Goal: Task Accomplishment & Management: Manage account settings

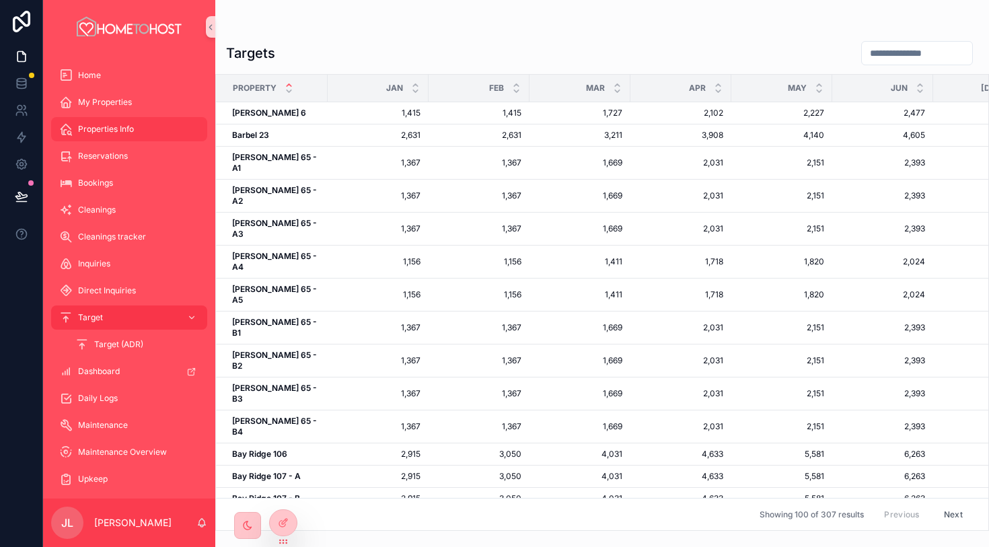
click at [120, 136] on div "Properties Info" at bounding box center [129, 129] width 140 height 22
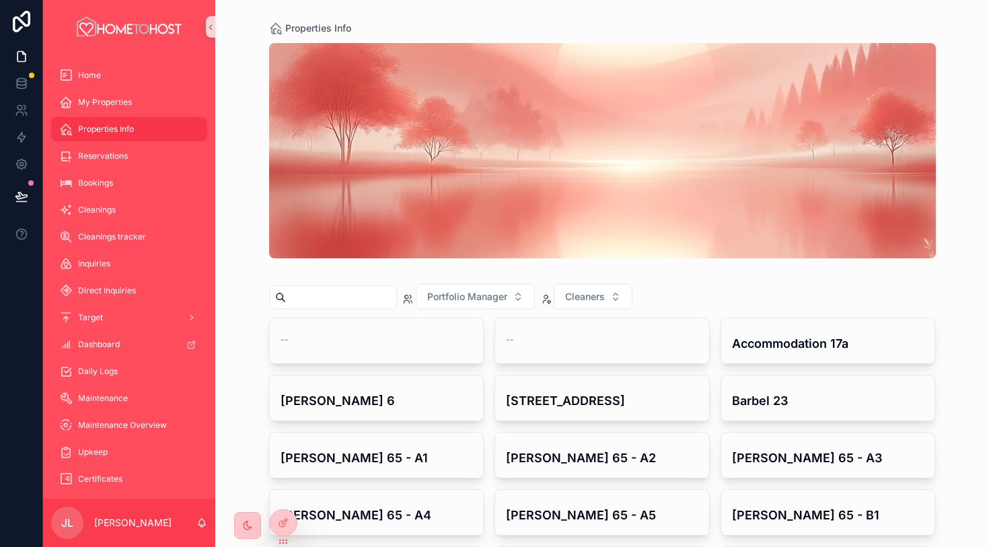
click at [330, 298] on input "scrollable content" at bounding box center [341, 297] width 110 height 19
paste input "**********"
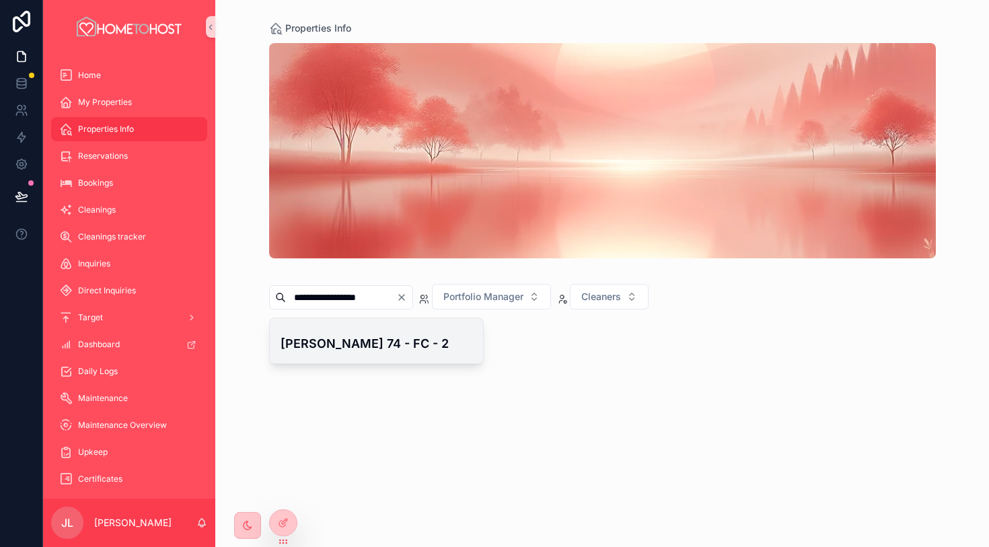
type input "**********"
click at [392, 335] on h4 "[PERSON_NAME] 74 - FC - 2" at bounding box center [377, 344] width 193 height 18
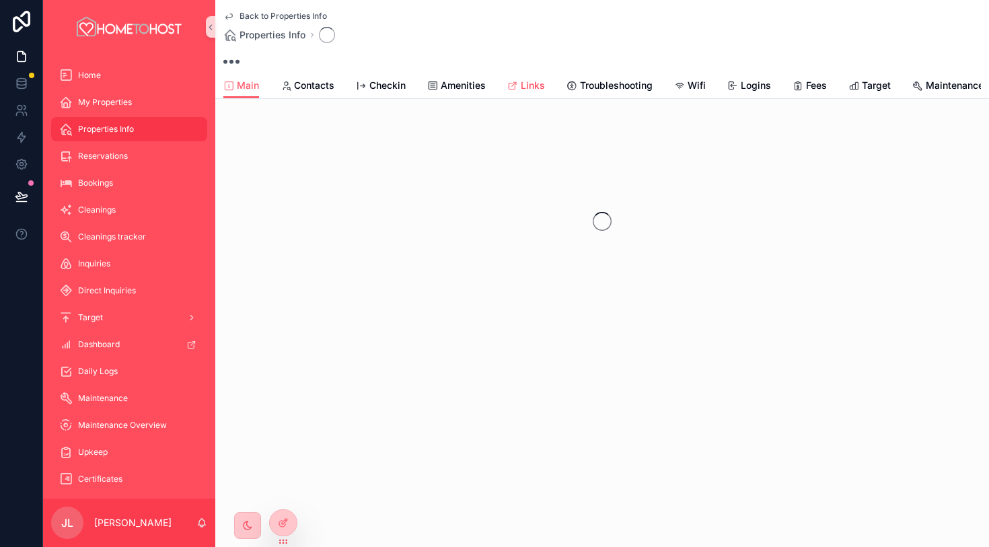
click at [534, 90] on span "Links" at bounding box center [533, 85] width 24 height 13
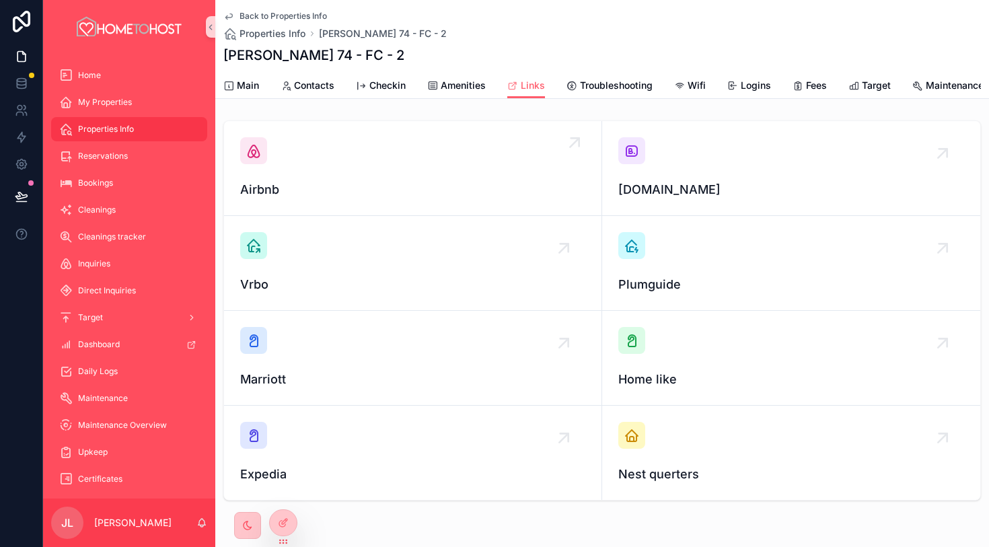
click at [576, 146] on icon "scrollable content" at bounding box center [575, 143] width 22 height 22
click at [133, 316] on div "Target" at bounding box center [129, 318] width 140 height 22
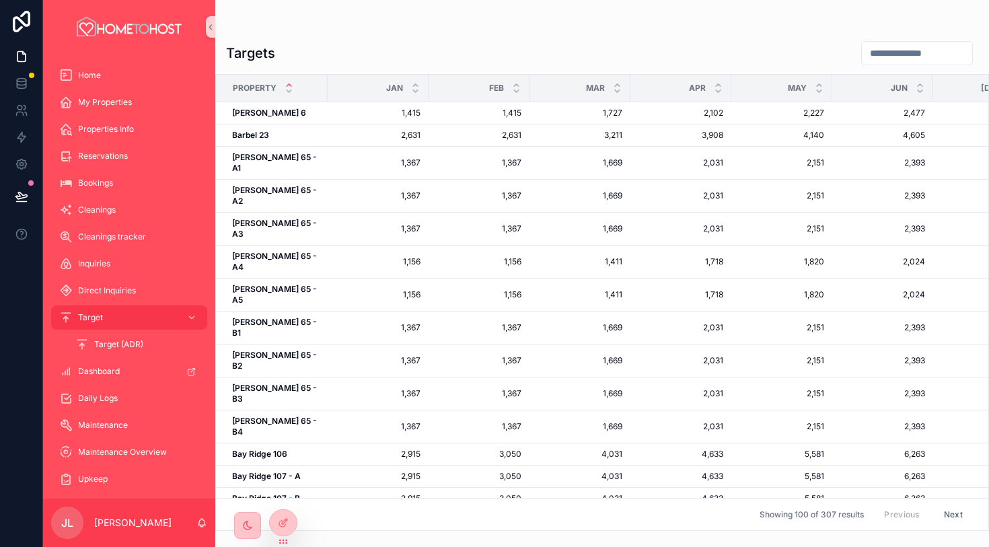
click at [880, 48] on input "scrollable content" at bounding box center [917, 53] width 110 height 19
paste input "**********"
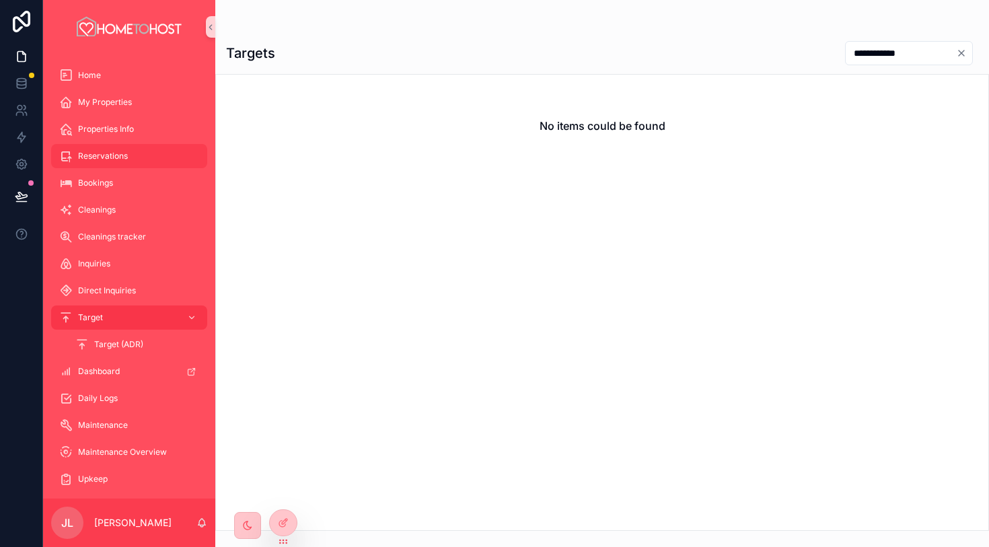
paste input "*****"
paste input "*"
drag, startPoint x: 889, startPoint y: 61, endPoint x: 825, endPoint y: 47, distance: 65.5
click at [835, 47] on div "******" at bounding box center [907, 53] width 144 height 26
drag, startPoint x: 903, startPoint y: 59, endPoint x: 802, endPoint y: 55, distance: 100.4
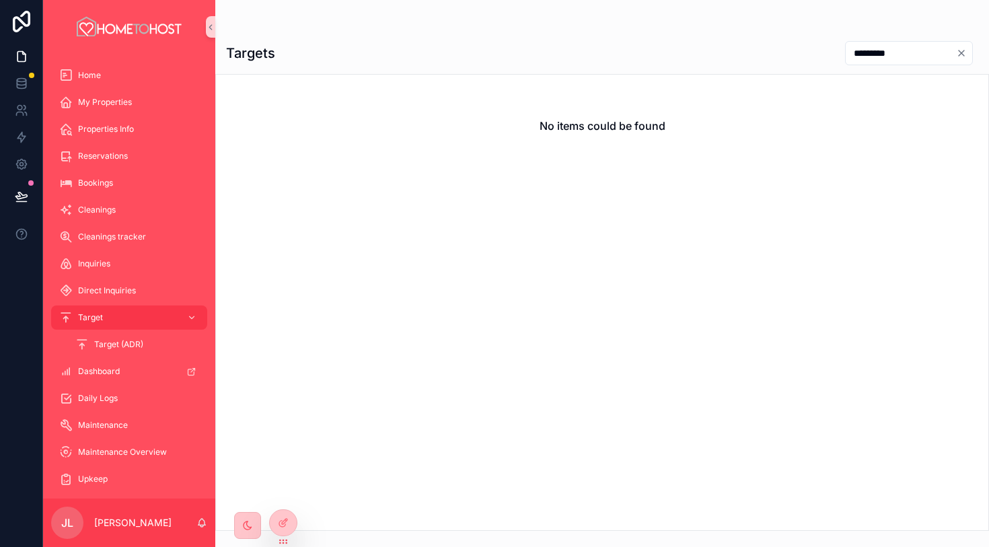
click at [802, 55] on div "Targets *********" at bounding box center [602, 53] width 753 height 26
type input "*"
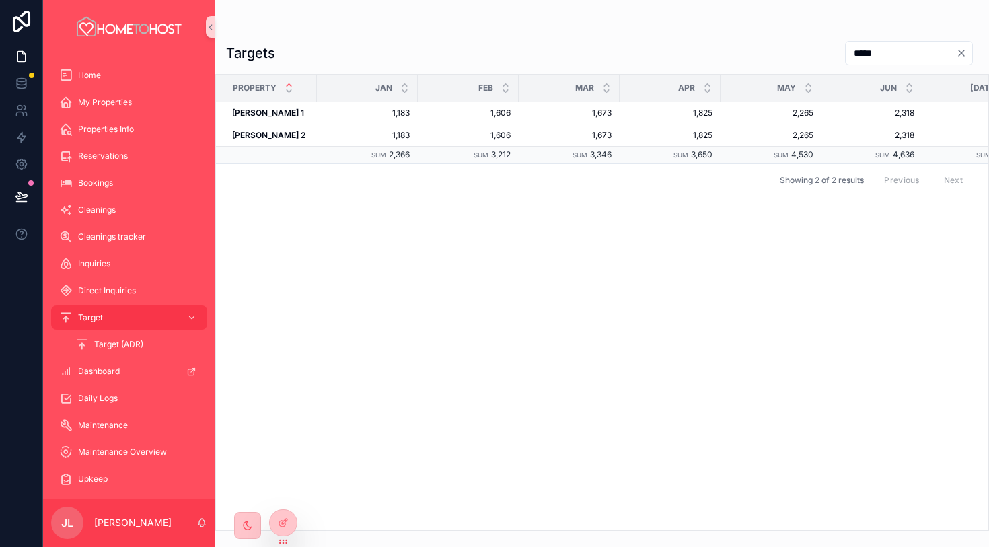
drag, startPoint x: 883, startPoint y: 60, endPoint x: 826, endPoint y: 57, distance: 57.3
click at [835, 57] on div "*****" at bounding box center [907, 53] width 144 height 26
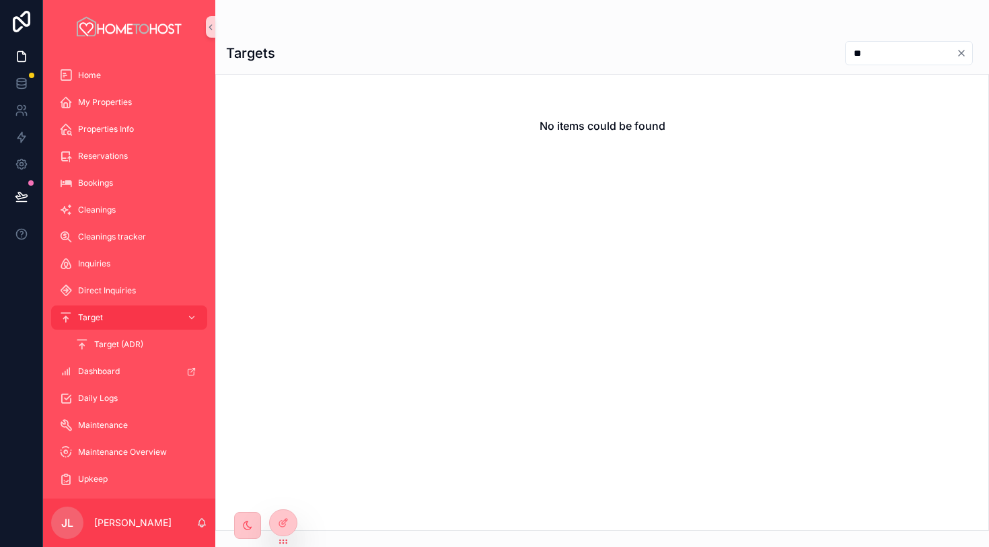
type input "*"
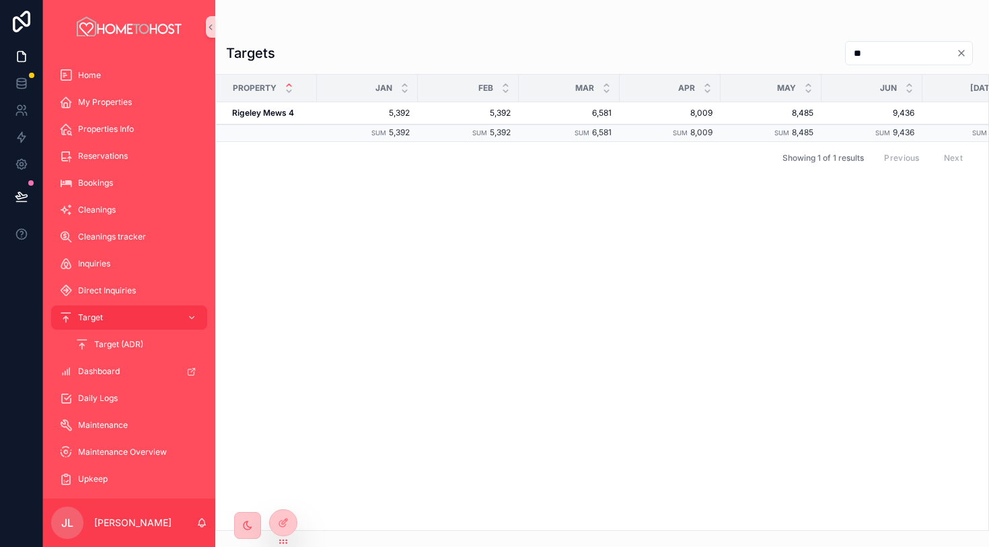
type input "*"
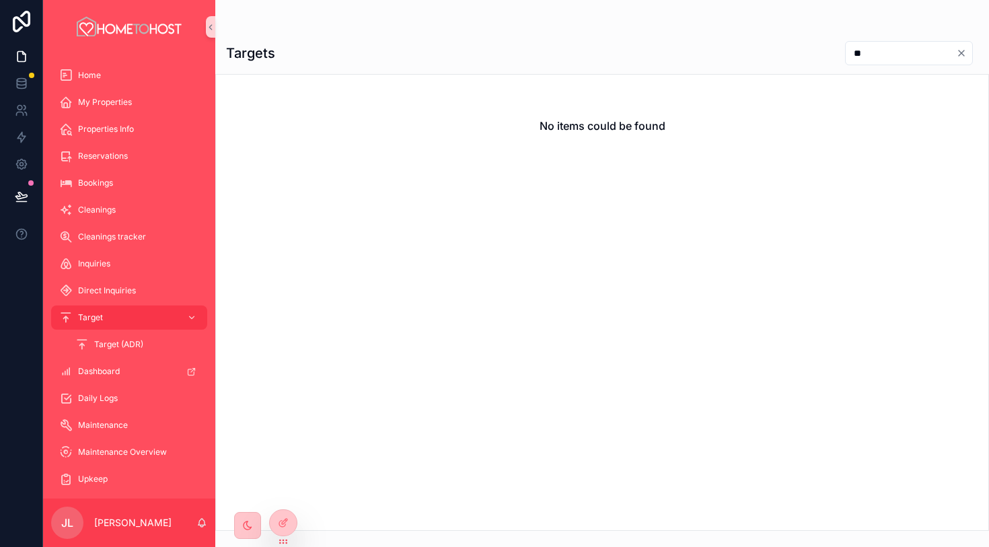
type input "*"
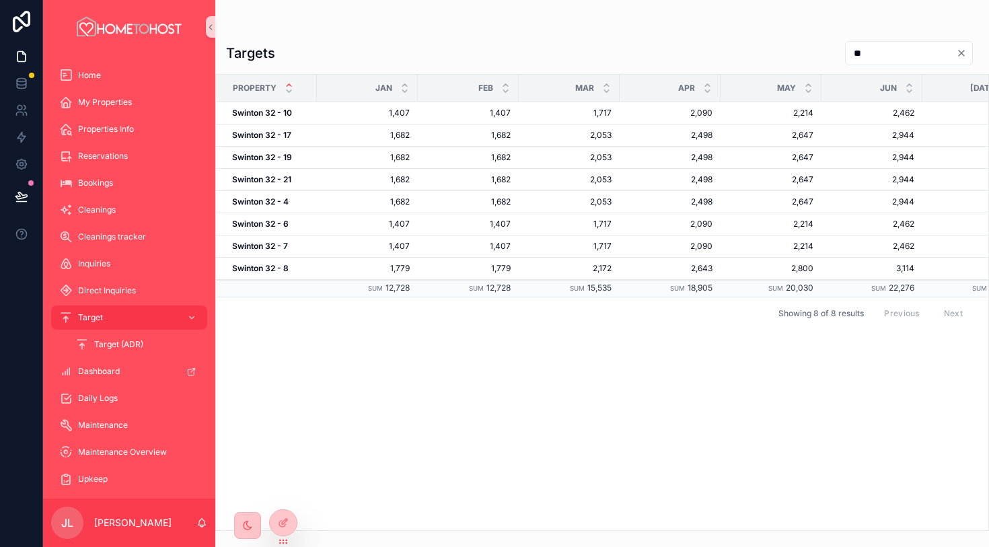
type input "*"
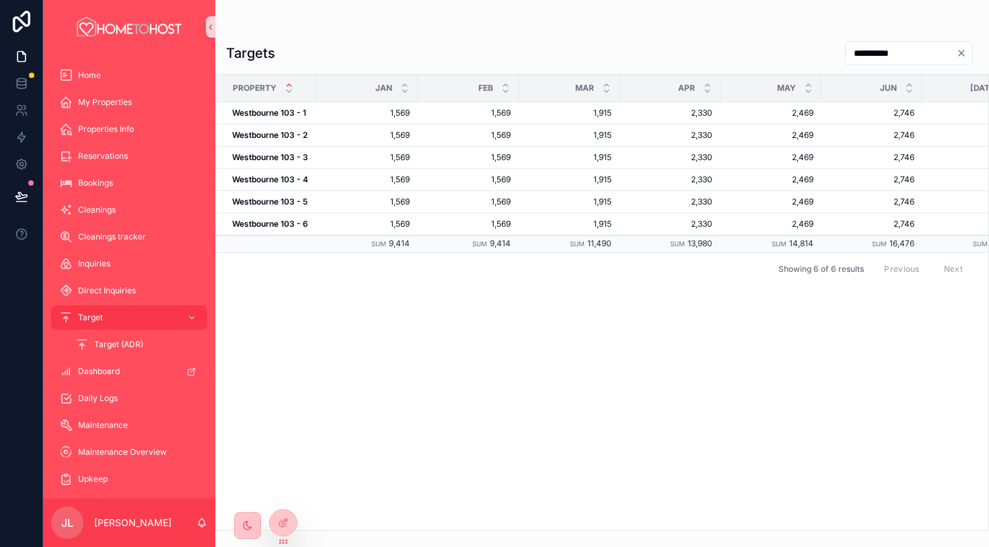
type input "**********"
click at [124, 129] on span "Properties Info" at bounding box center [106, 129] width 56 height 11
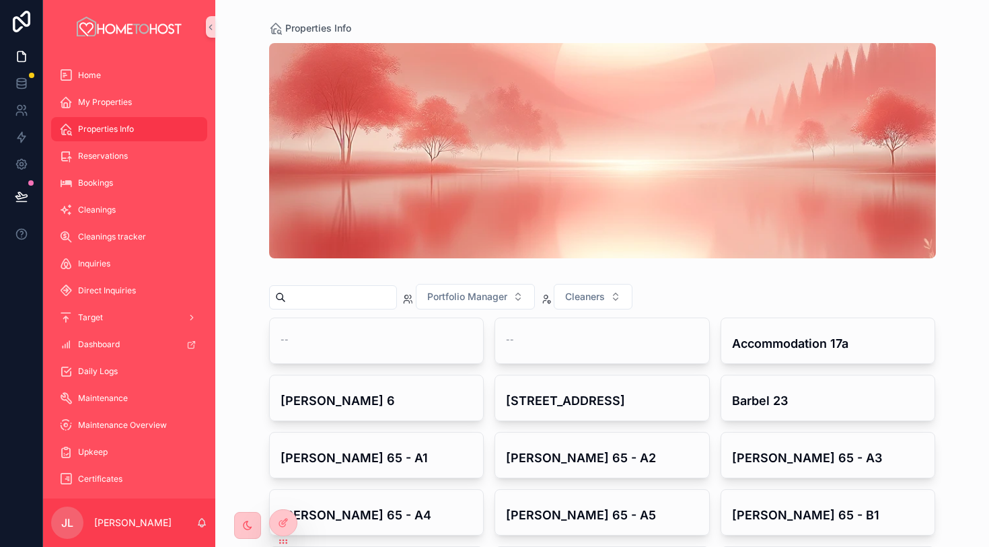
click at [355, 303] on input "scrollable content" at bounding box center [341, 297] width 110 height 19
paste input "**********"
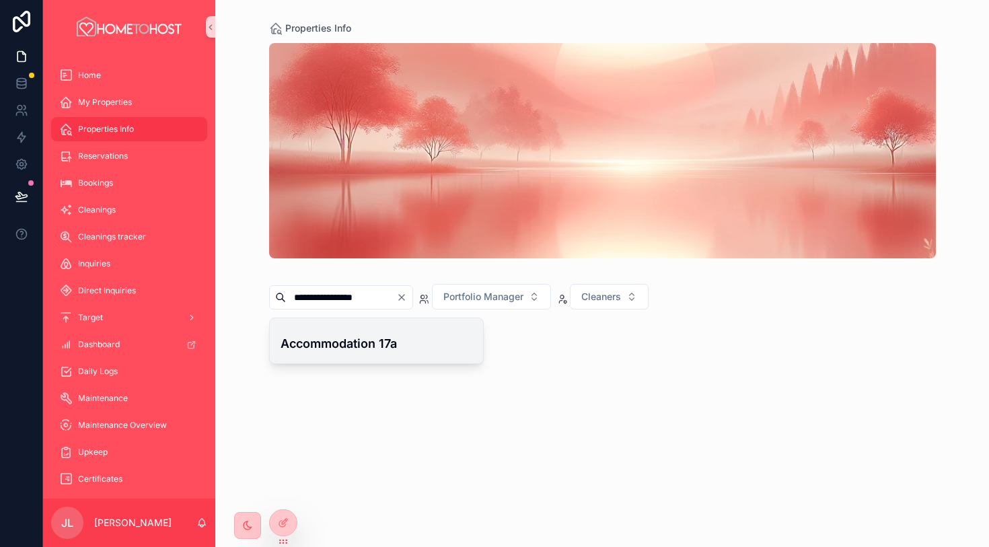
type input "**********"
click at [365, 352] on h4 "Accommodation 17a" at bounding box center [377, 344] width 193 height 18
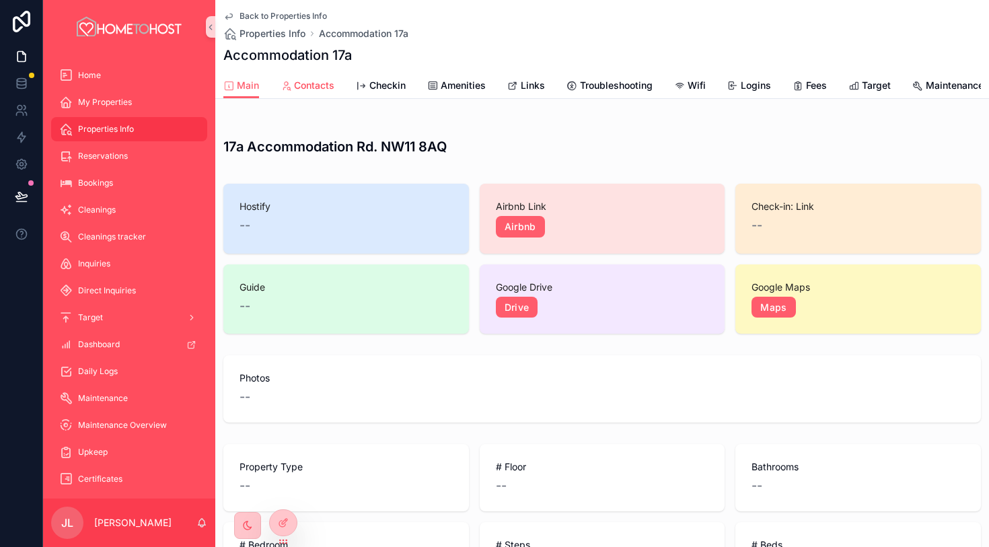
click at [326, 88] on span "Contacts" at bounding box center [314, 85] width 40 height 13
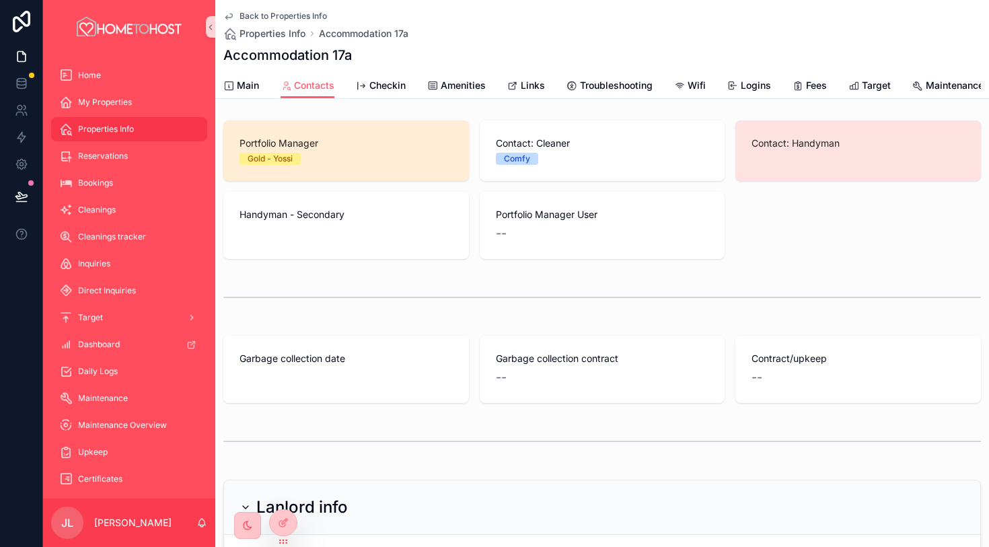
click at [264, 5] on div "Back to Properties Info Properties Info Accommodation 17a Accommodation 17a" at bounding box center [602, 36] width 758 height 73
click at [263, 12] on span "Back to Properties Info" at bounding box center [284, 16] width 88 height 11
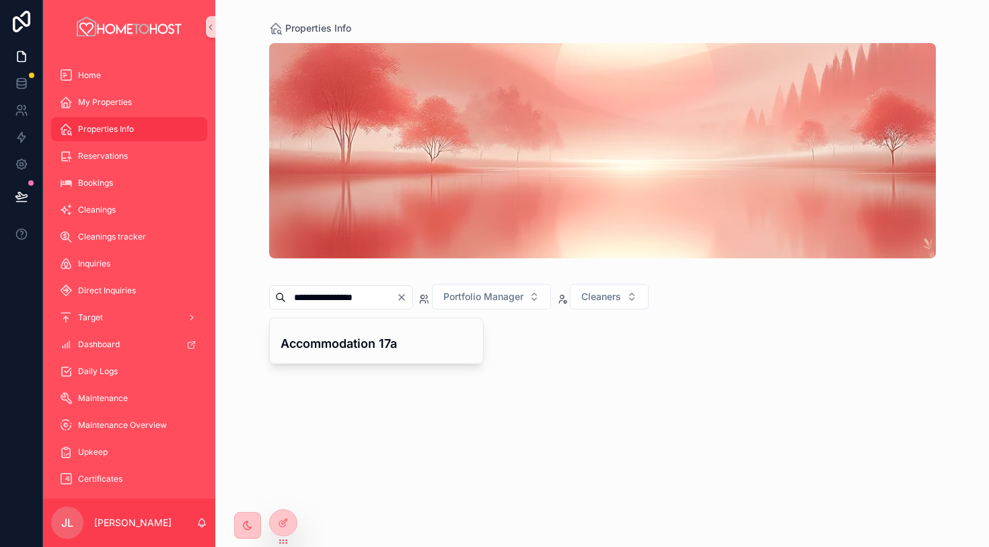
click at [407, 295] on icon "Clear" at bounding box center [401, 297] width 11 height 11
click at [357, 295] on input "scrollable content" at bounding box center [341, 297] width 110 height 19
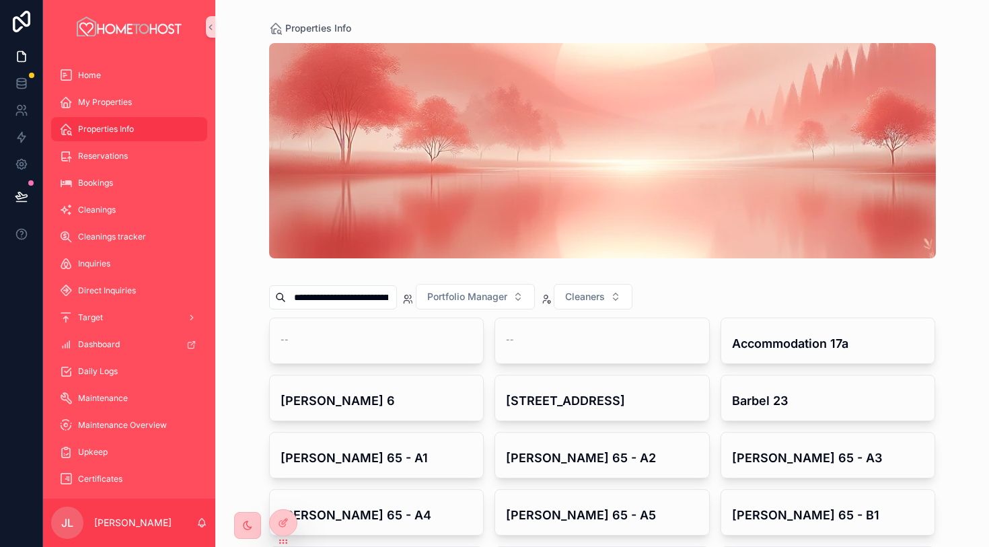
scroll to position [0, 39]
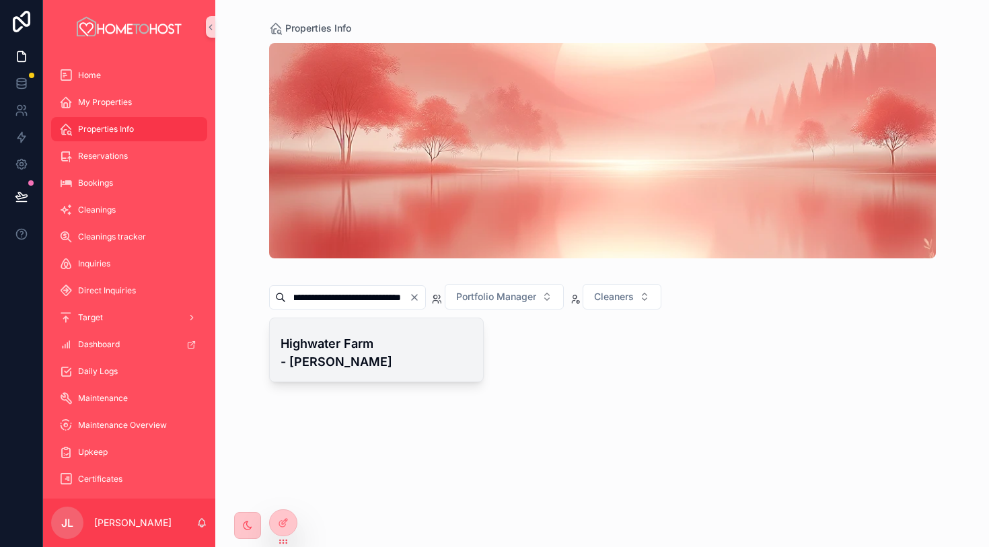
type input "**********"
click at [396, 345] on h4 "Highwater Farm - [PERSON_NAME]" at bounding box center [377, 353] width 193 height 36
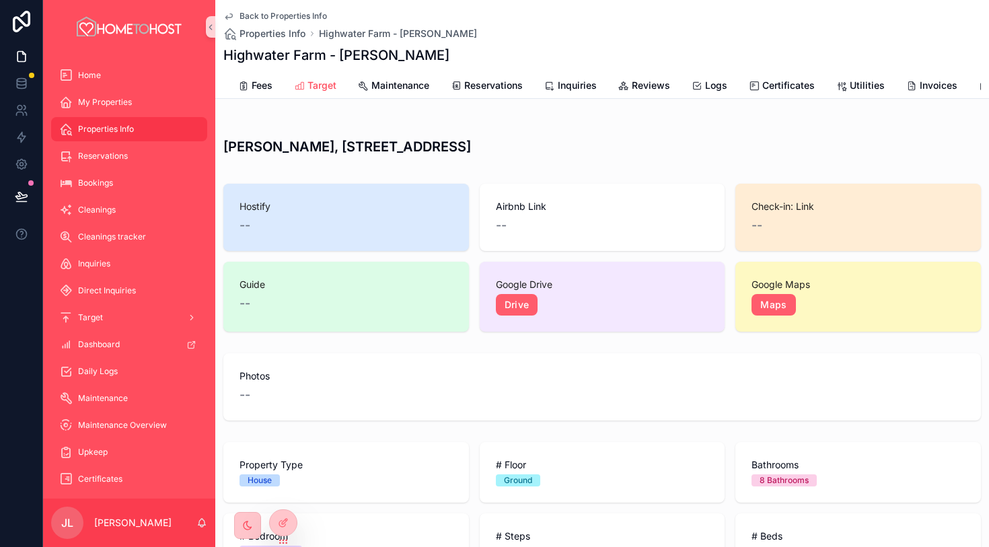
scroll to position [0, 561]
click at [479, 83] on span "Reservations" at bounding box center [487, 85] width 59 height 13
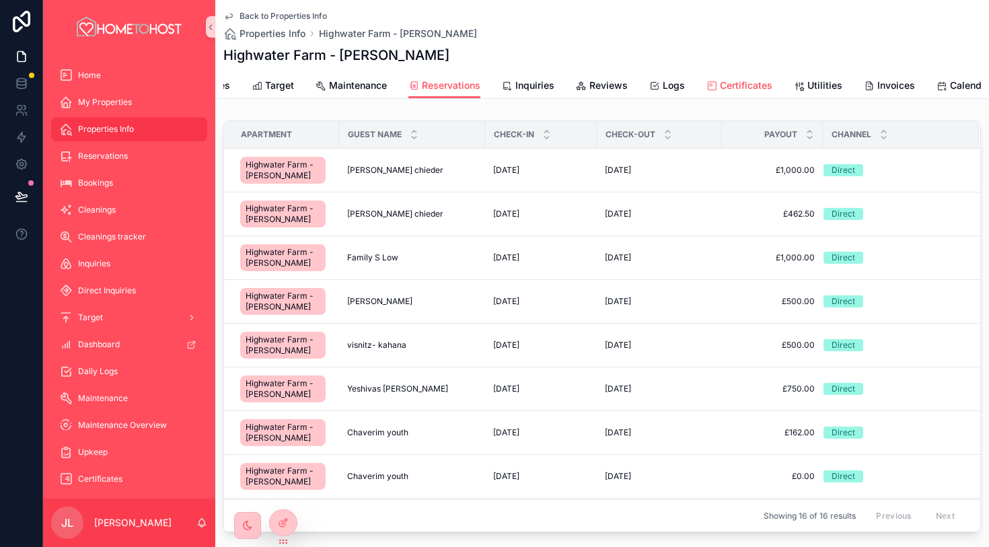
scroll to position [0, 594]
click at [964, 83] on span "Calendar" at bounding box center [974, 85] width 40 height 13
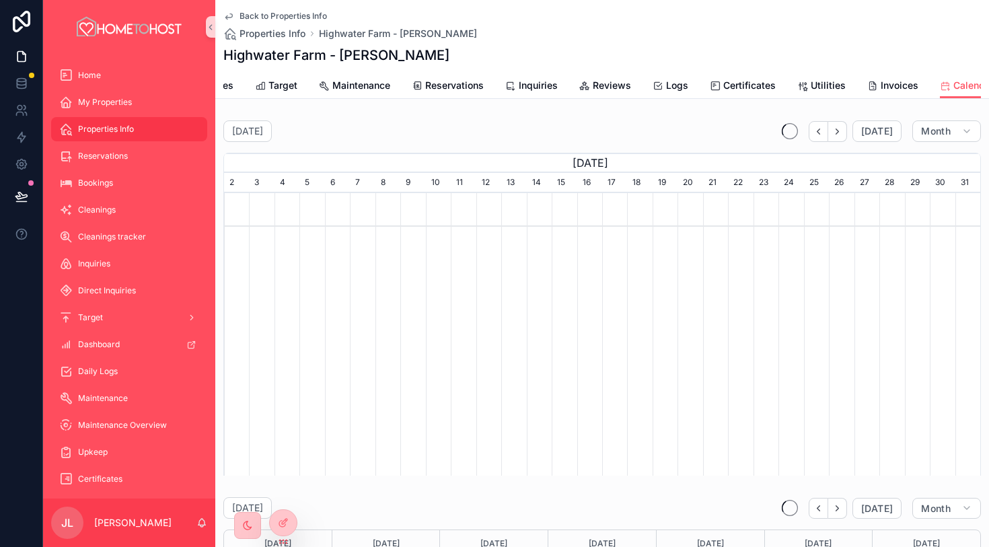
scroll to position [0, 757]
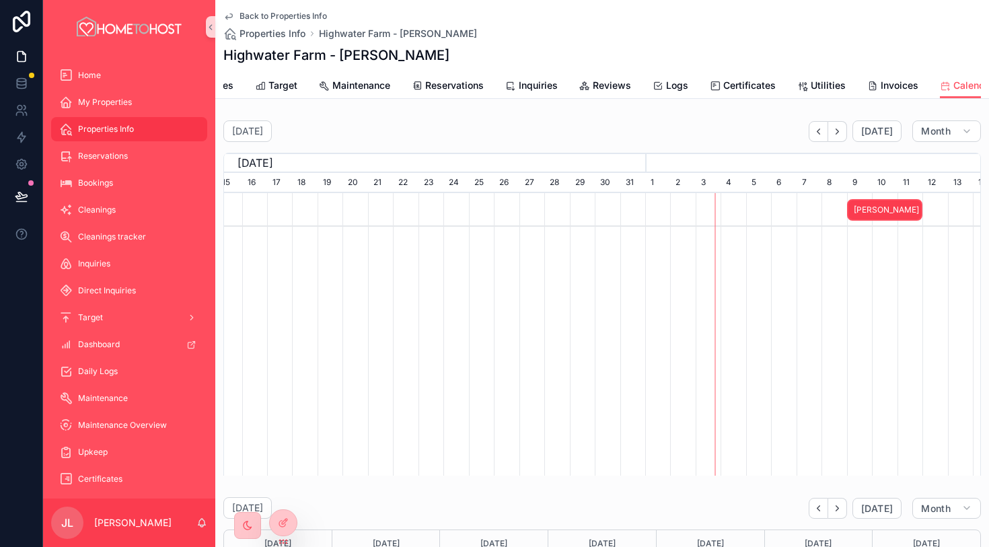
scroll to position [0, 688]
click at [230, 15] on icon "scrollable content" at bounding box center [228, 16] width 11 height 11
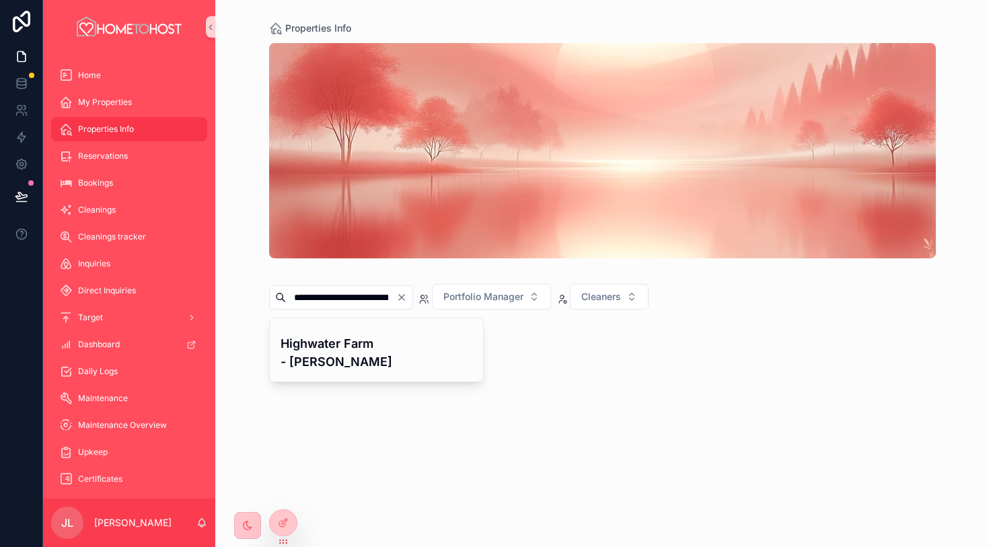
click at [407, 293] on icon "Clear" at bounding box center [401, 297] width 11 height 11
click at [379, 293] on input "scrollable content" at bounding box center [341, 297] width 110 height 19
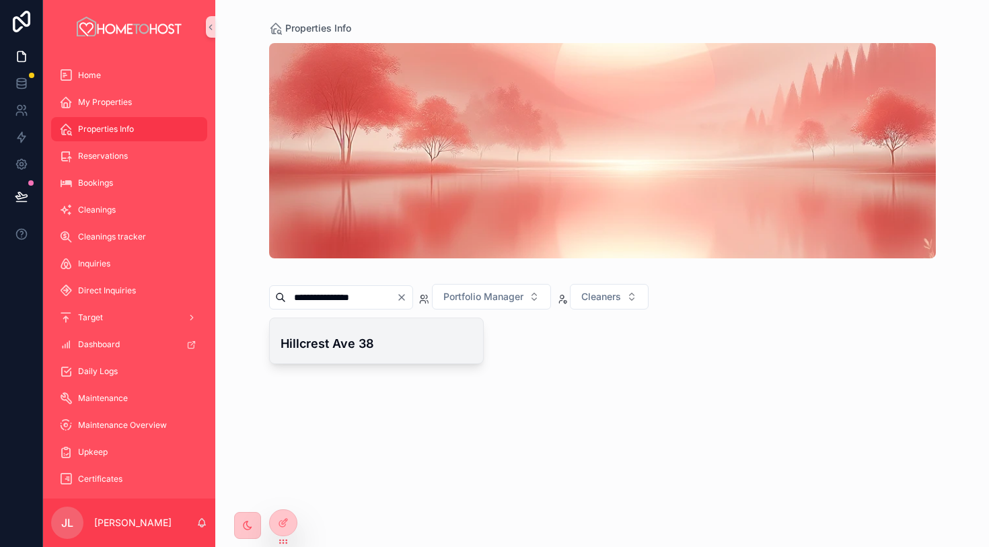
type input "**********"
click at [367, 343] on h4 "Hillcrest Ave 38" at bounding box center [377, 344] width 193 height 18
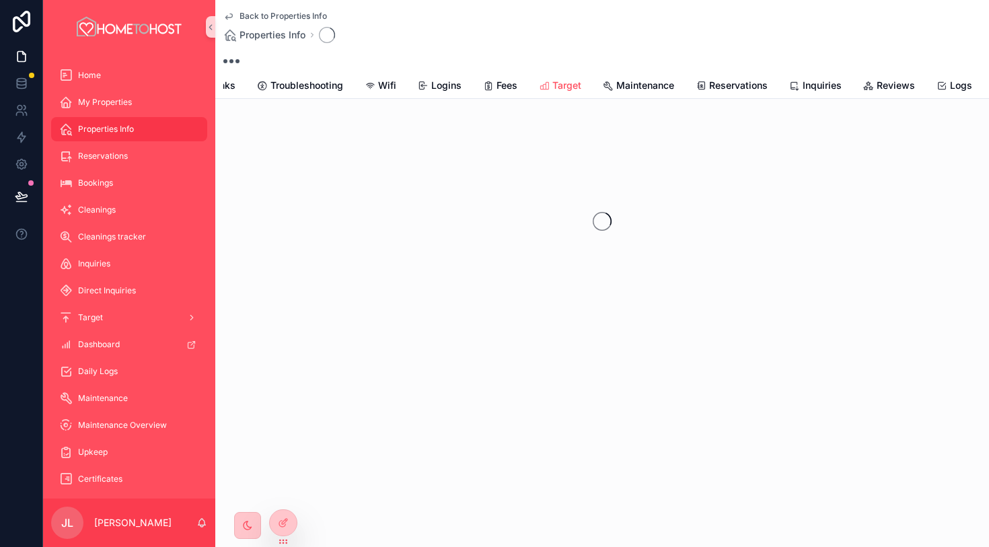
scroll to position [0, 403]
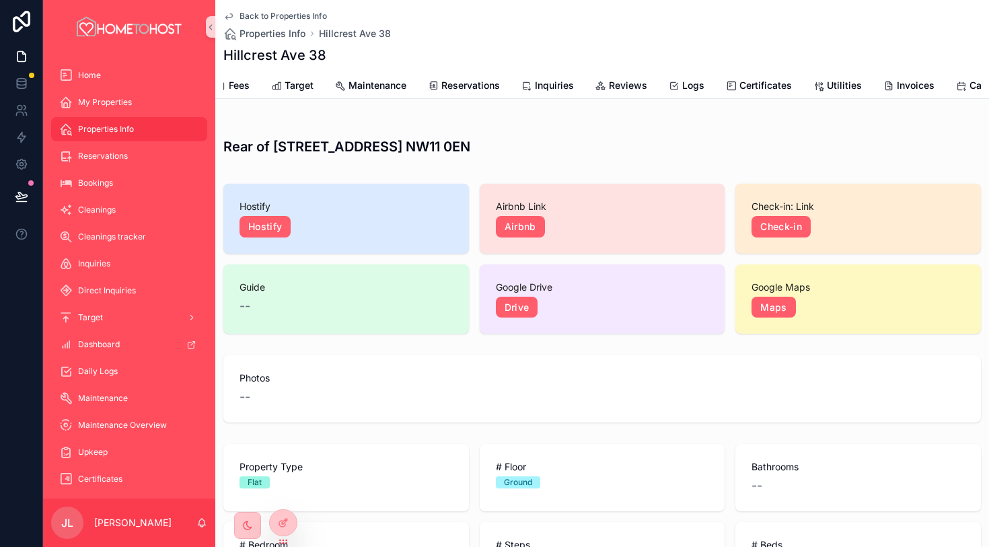
scroll to position [0, 604]
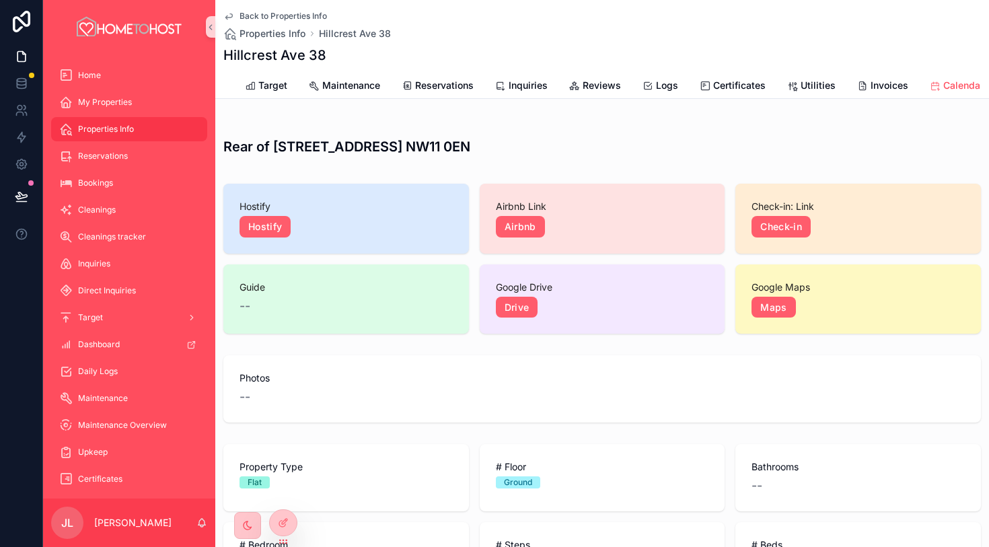
click at [958, 85] on span "Calendar" at bounding box center [964, 85] width 40 height 13
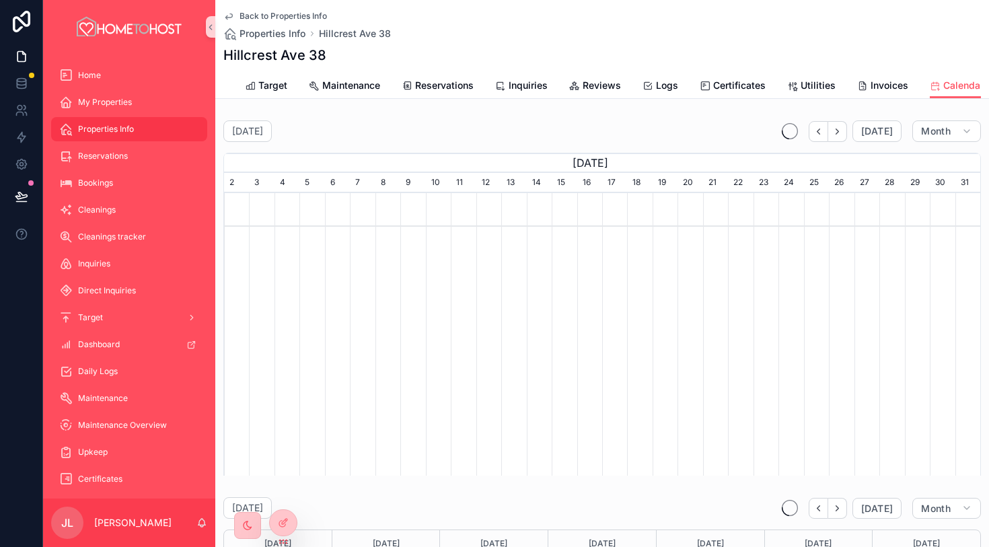
scroll to position [0, 757]
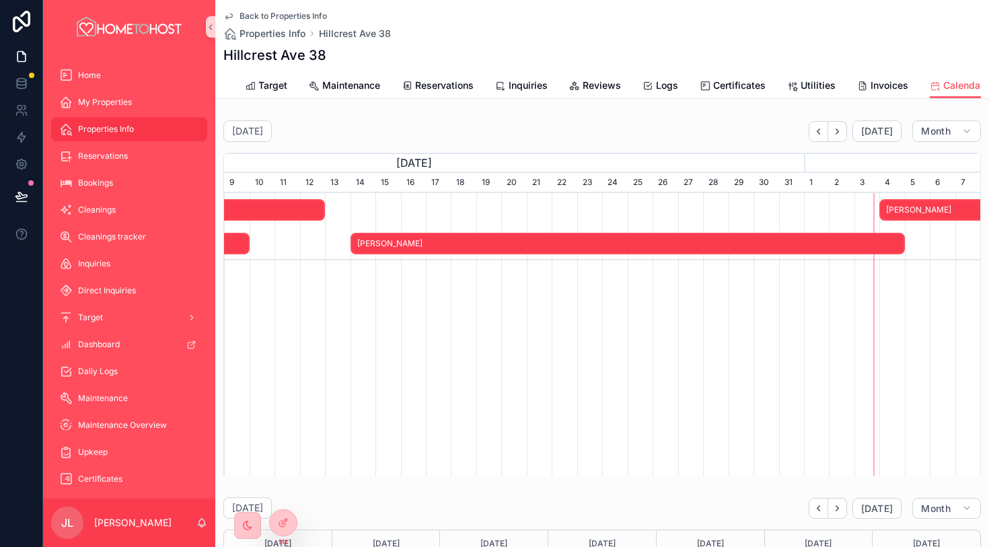
scroll to position [0, 577]
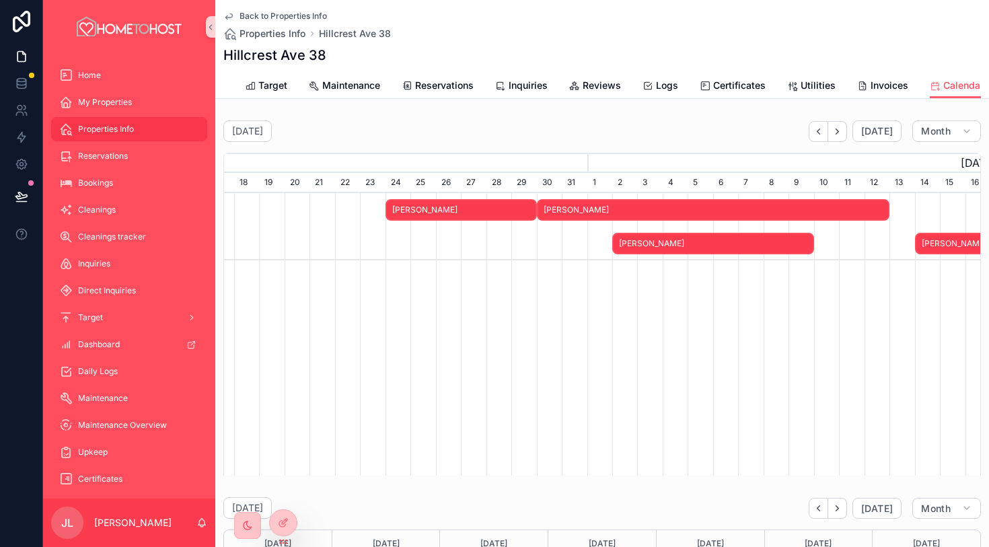
scroll to position [0, 468]
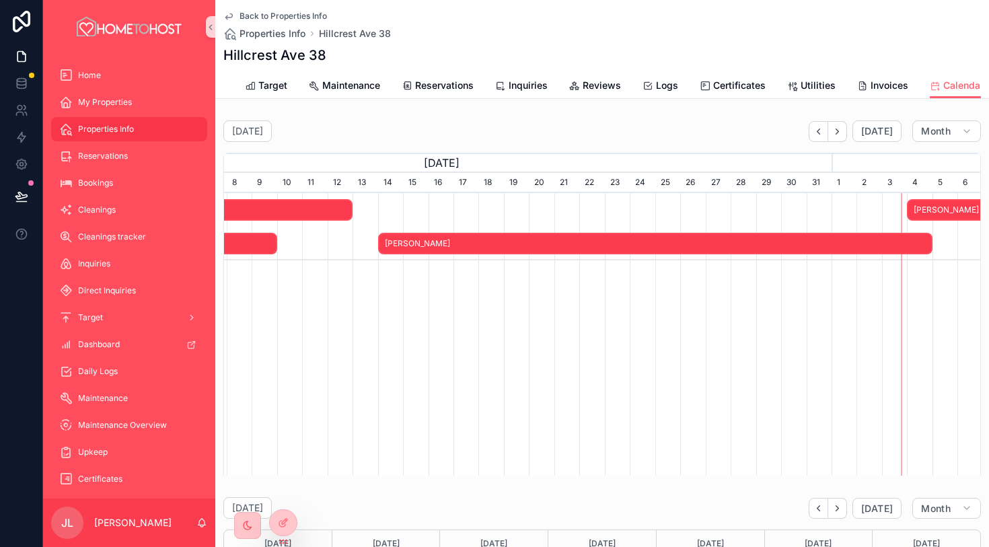
click at [254, 15] on span "Back to Properties Info" at bounding box center [284, 16] width 88 height 11
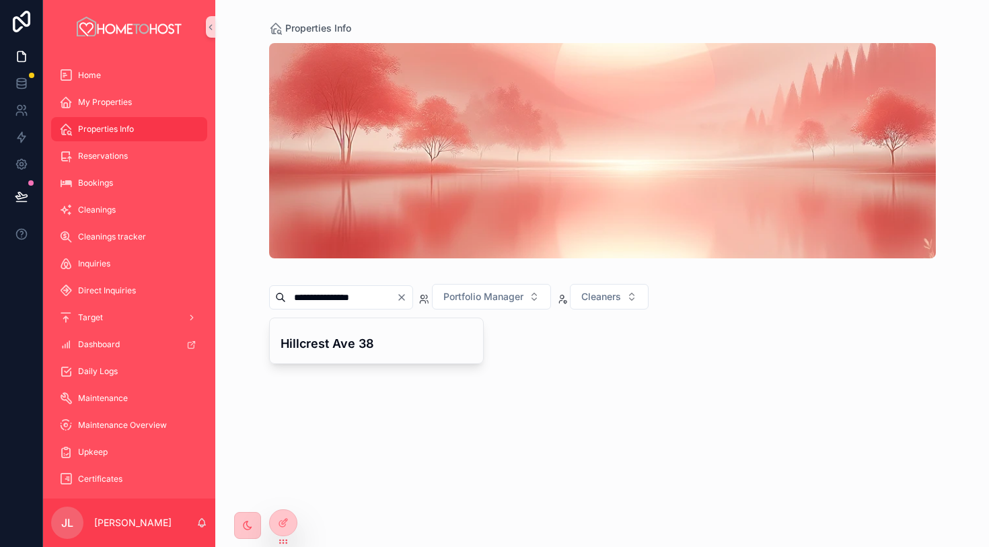
click at [407, 292] on icon "Clear" at bounding box center [401, 297] width 11 height 11
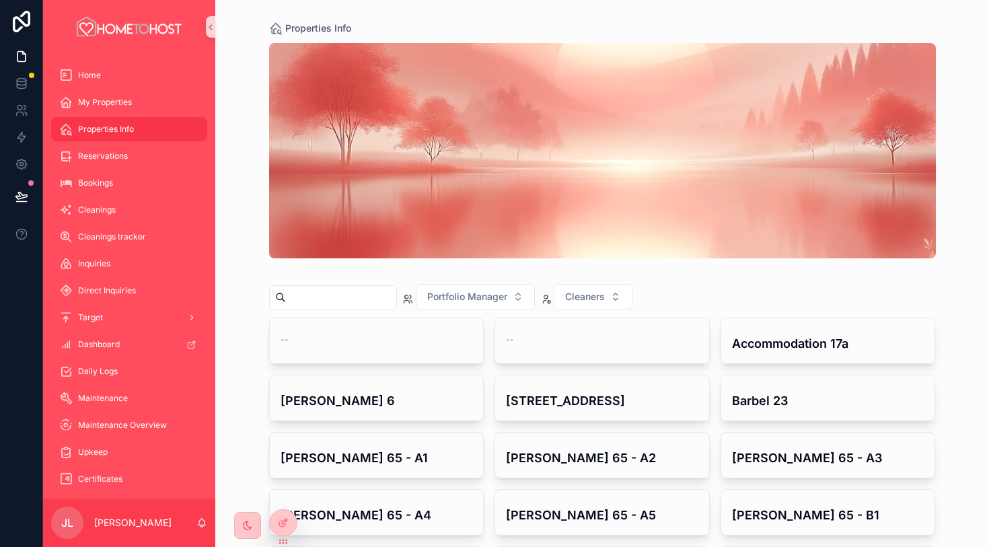
click at [382, 305] on input "scrollable content" at bounding box center [341, 297] width 110 height 19
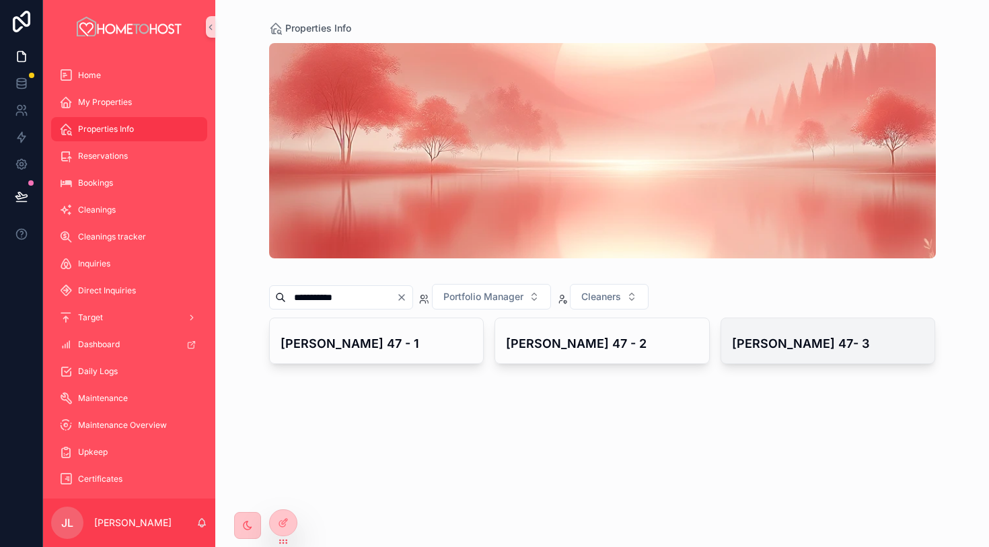
type input "**********"
click at [757, 344] on h4 "[PERSON_NAME] 47- 3" at bounding box center [828, 344] width 193 height 18
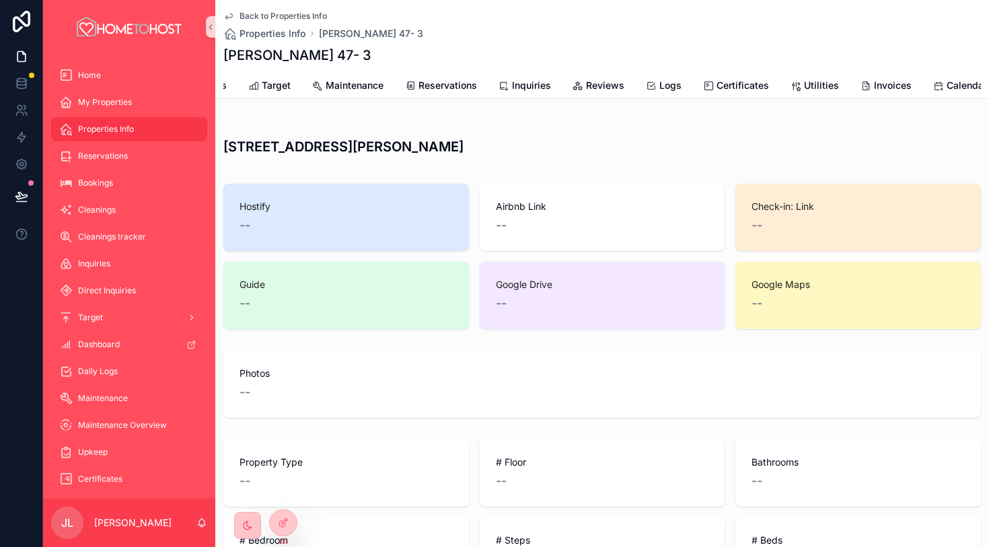
scroll to position [0, 604]
click at [946, 83] on span "Calendar" at bounding box center [964, 85] width 40 height 13
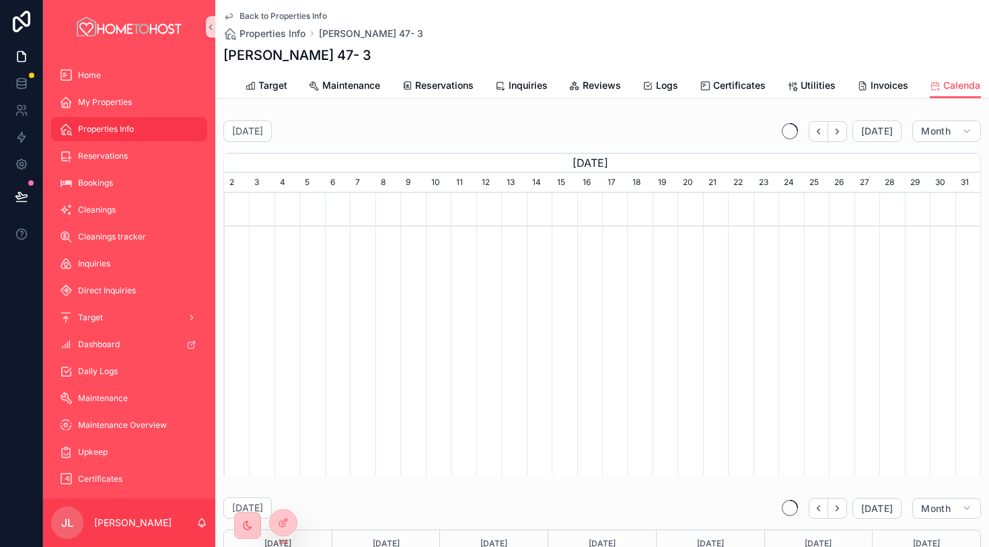
scroll to position [0, 757]
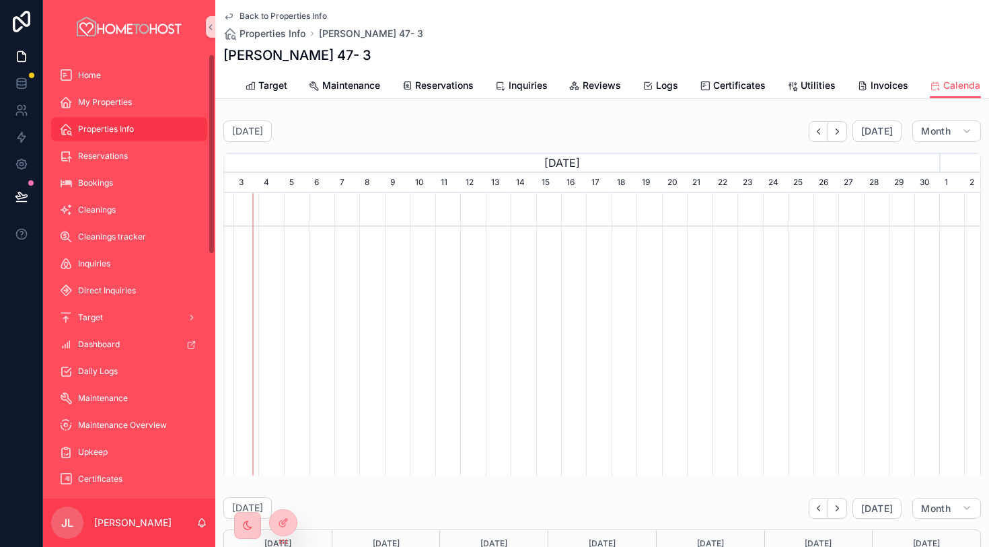
click at [275, 13] on span "Back to Properties Info" at bounding box center [284, 16] width 88 height 11
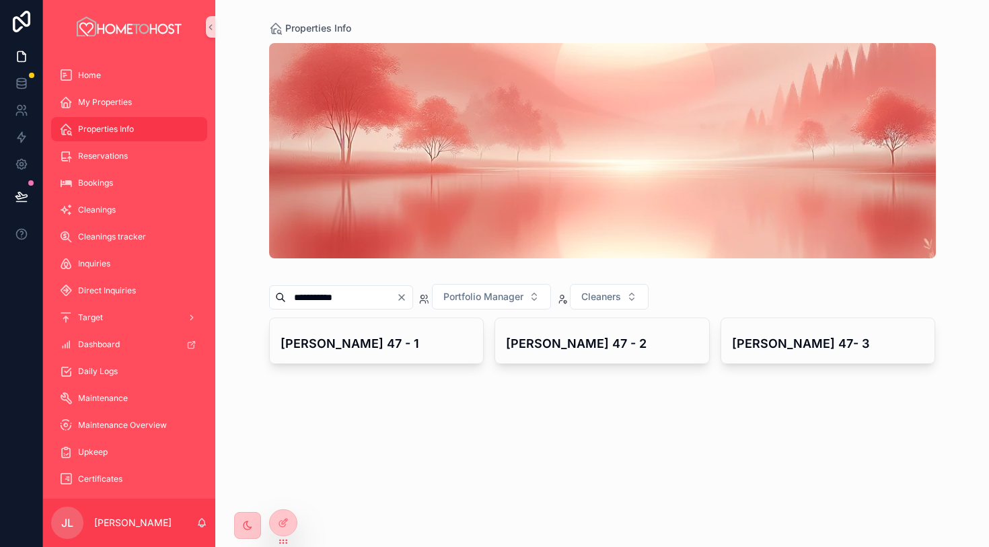
click at [407, 294] on icon "Clear" at bounding box center [401, 297] width 11 height 11
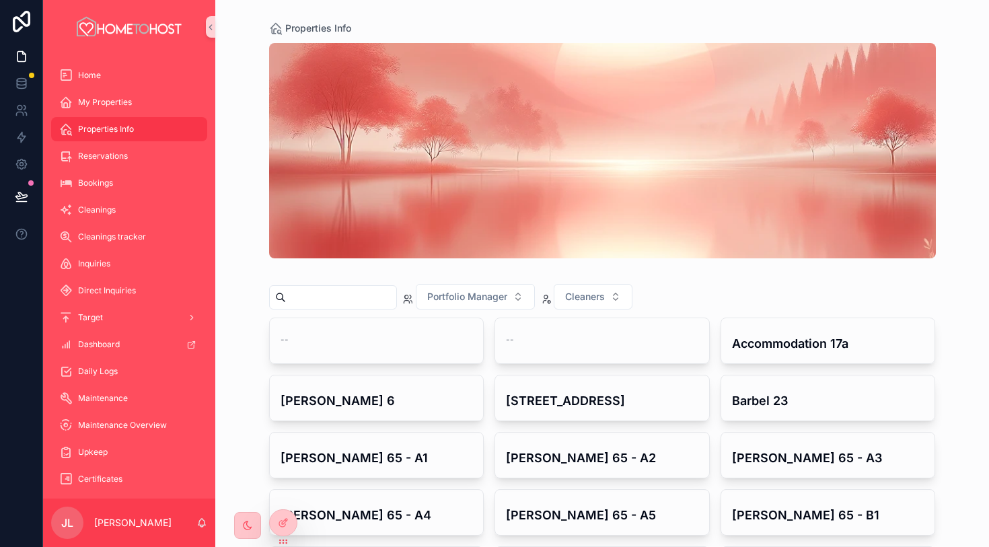
click at [378, 304] on input "scrollable content" at bounding box center [341, 297] width 110 height 19
paste input "**********"
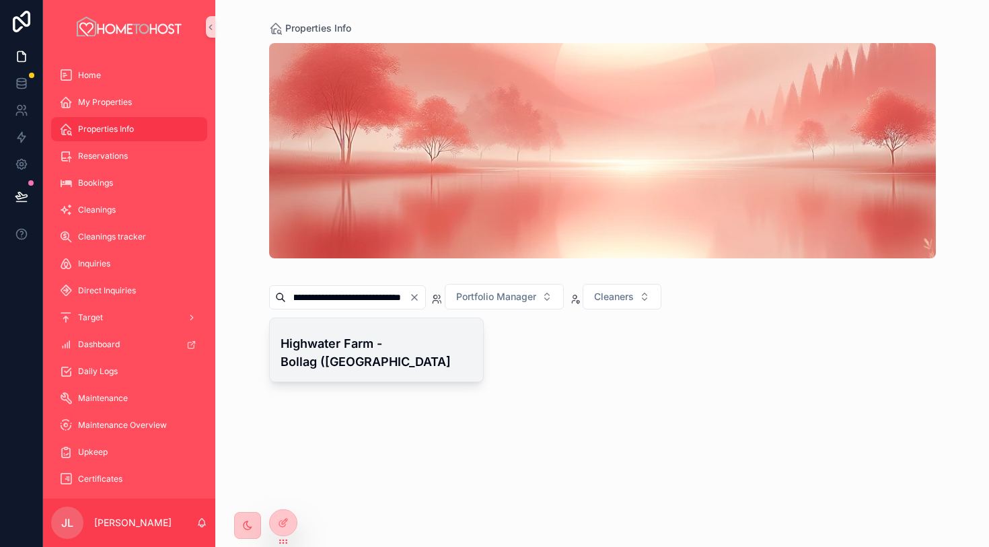
type input "**********"
click at [371, 352] on h4 "Highwater Farm - Bollag ([GEOGRAPHIC_DATA]" at bounding box center [377, 353] width 193 height 36
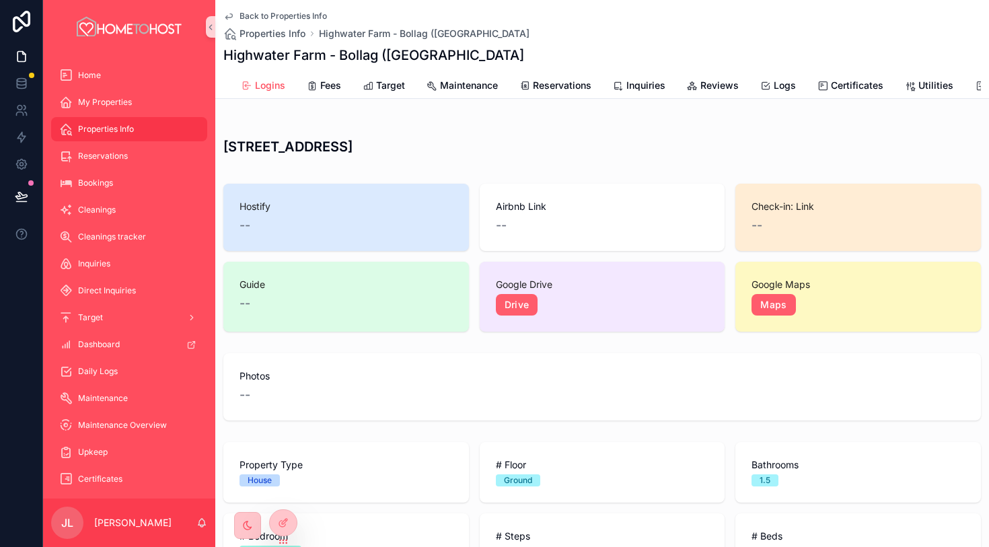
scroll to position [0, 604]
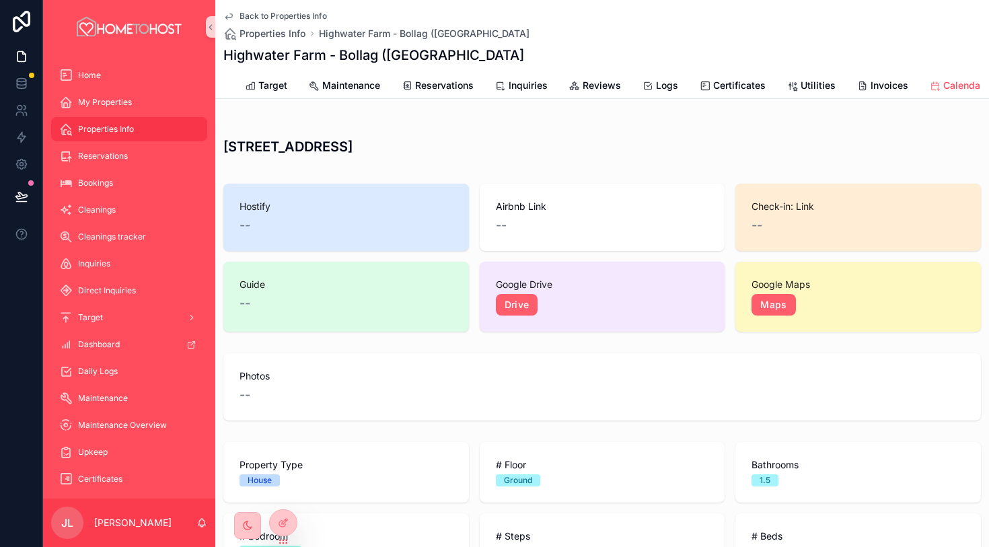
click at [959, 81] on span "Calendar" at bounding box center [964, 85] width 40 height 13
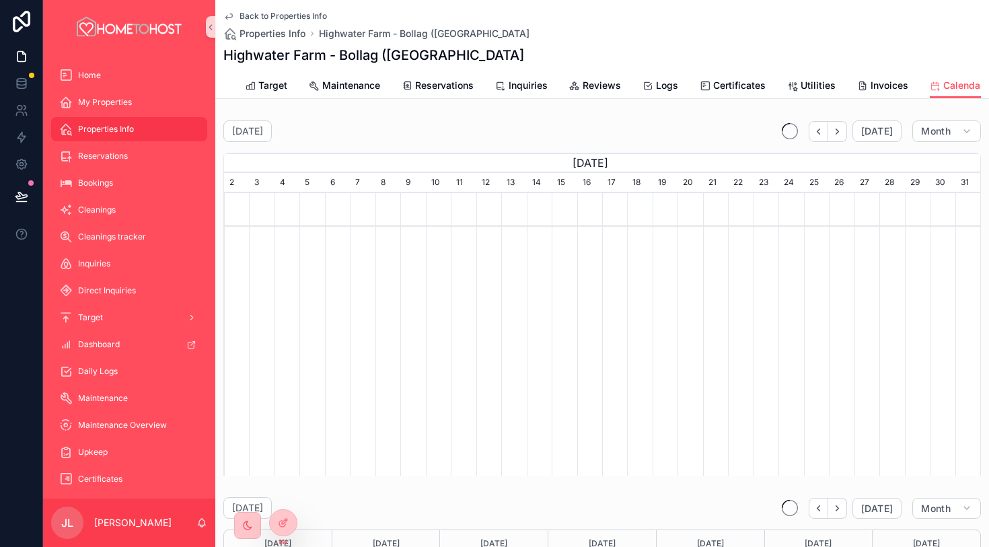
scroll to position [0, 757]
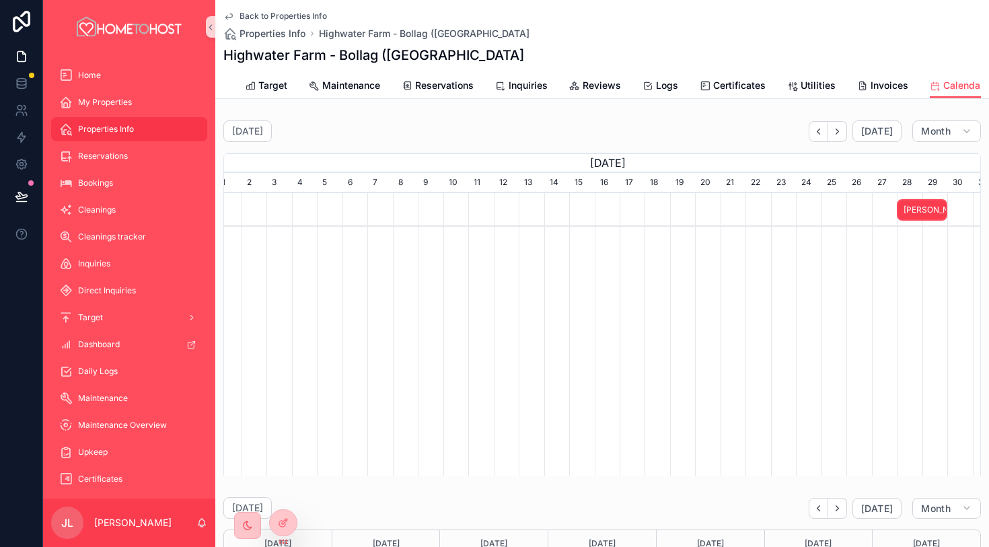
scroll to position [0, 450]
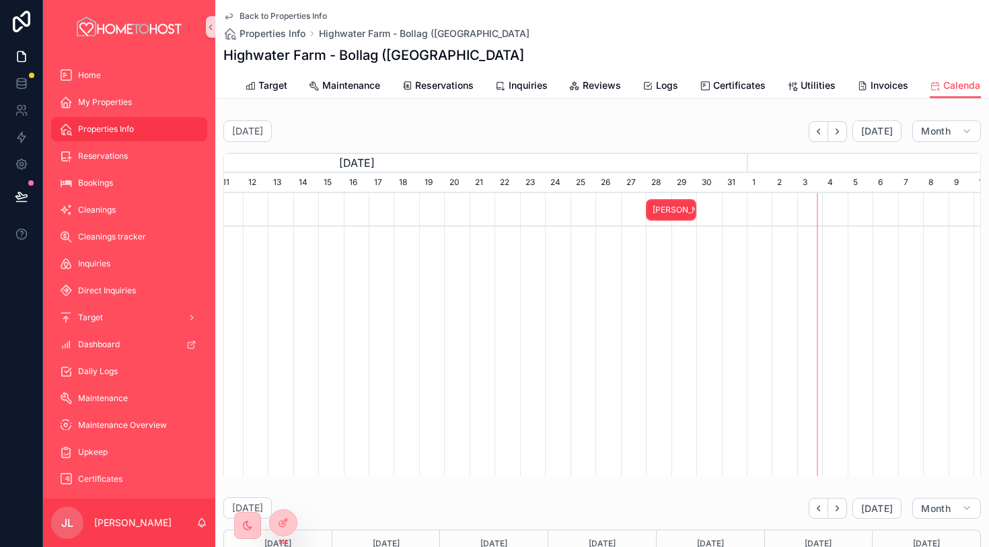
scroll to position [0, 726]
click at [285, 15] on span "Back to Properties Info" at bounding box center [284, 16] width 88 height 11
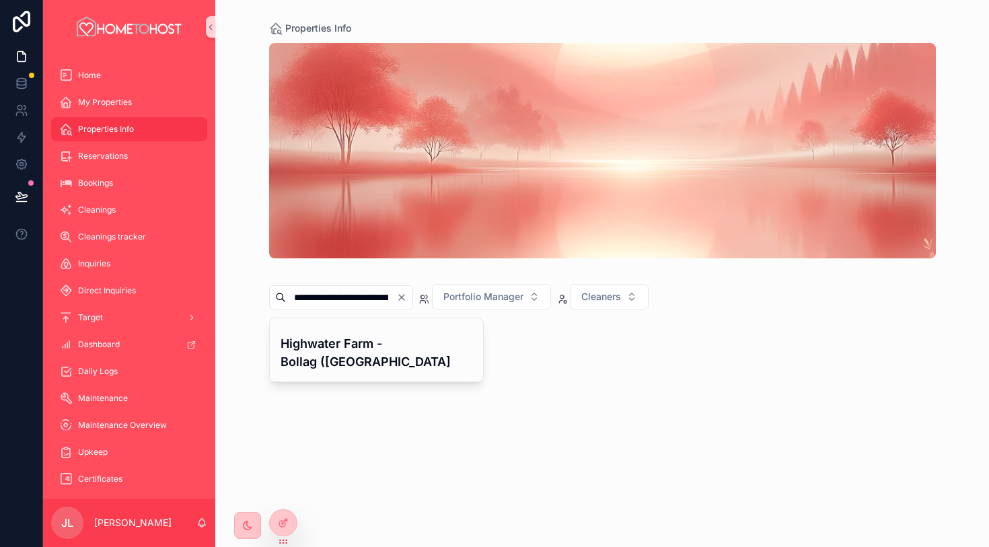
click at [407, 298] on icon "Clear" at bounding box center [401, 297] width 11 height 11
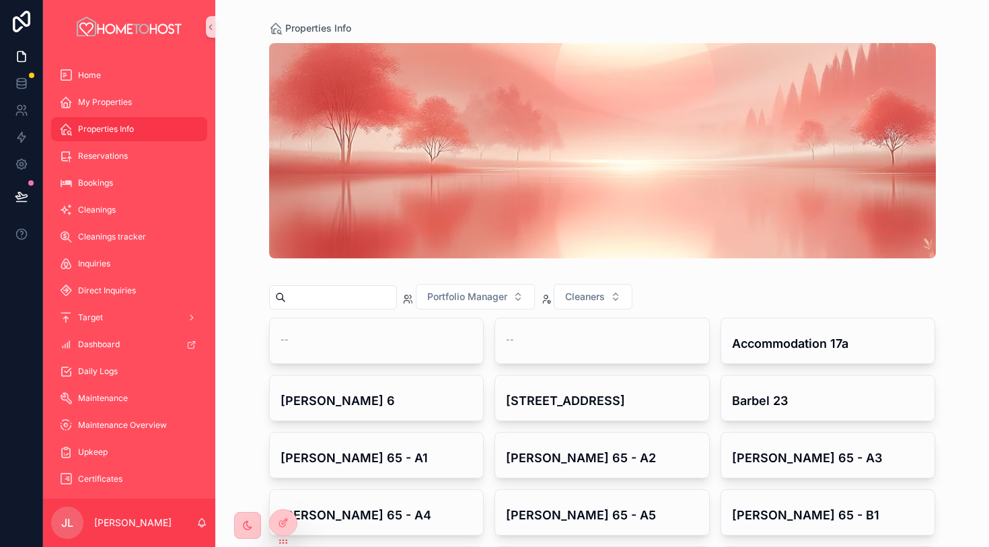
click at [376, 295] on input "scrollable content" at bounding box center [341, 297] width 110 height 19
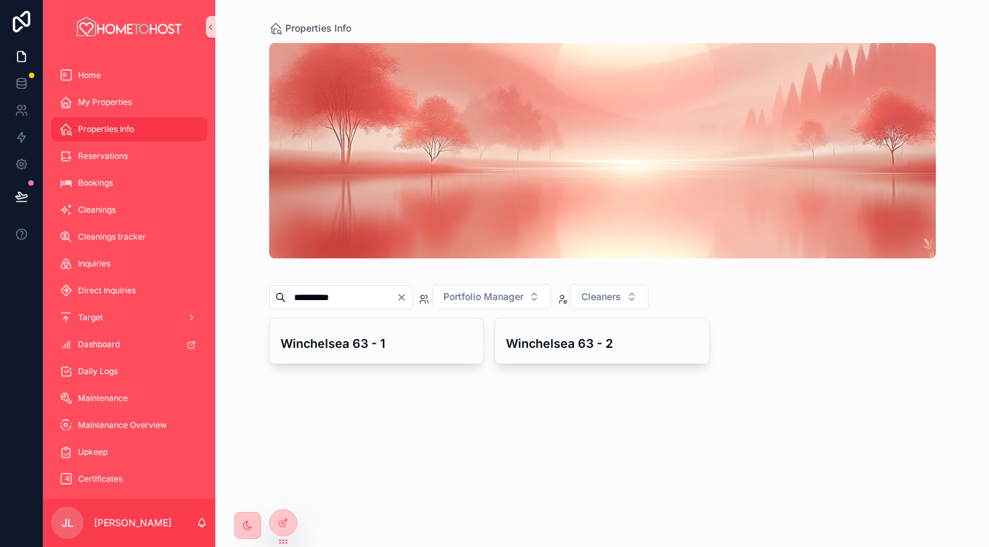
type input "**********"
click at [396, 352] on h4 "Winchelsea 63 - 1" at bounding box center [377, 344] width 193 height 18
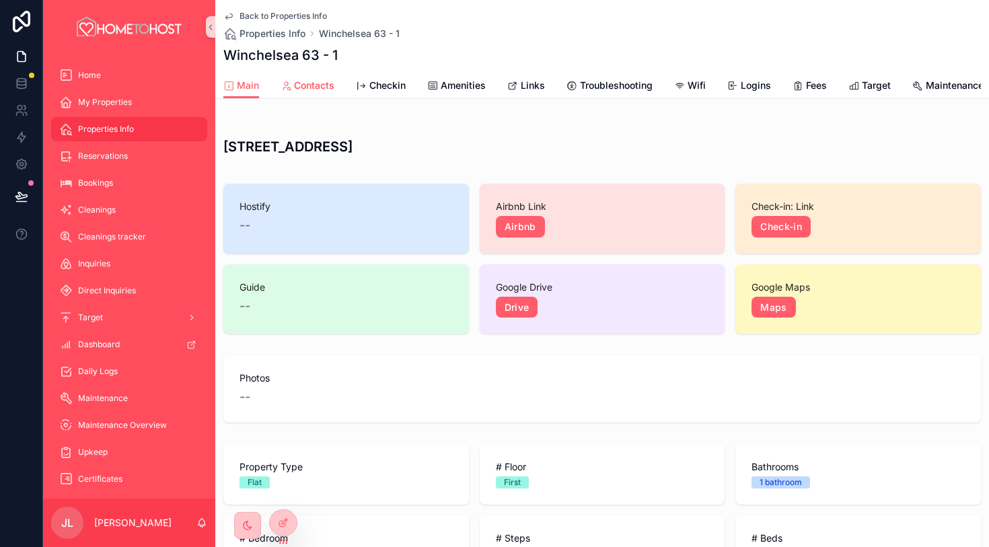
click at [322, 88] on span "Contacts" at bounding box center [314, 85] width 40 height 13
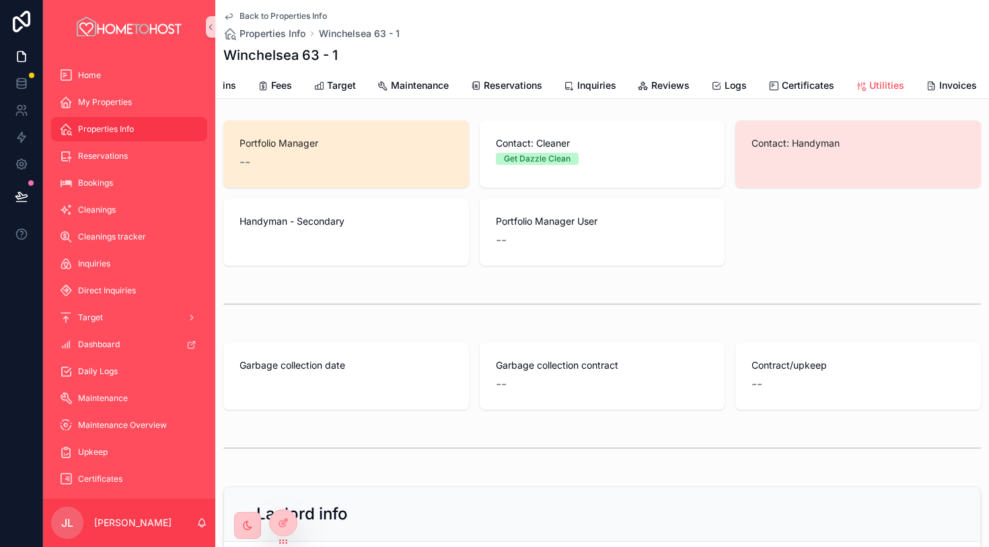
scroll to position [0, 604]
click at [948, 86] on span "Calendar" at bounding box center [964, 85] width 40 height 13
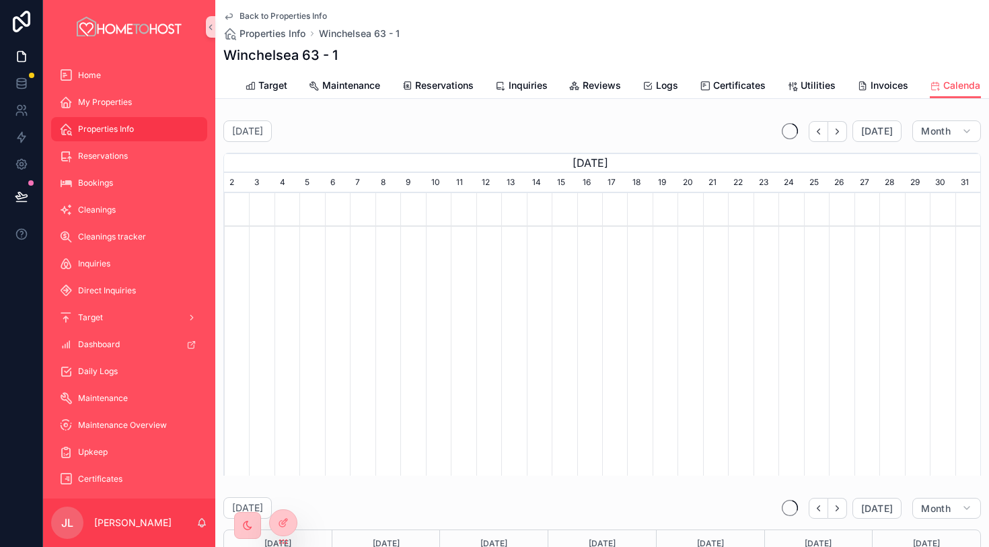
scroll to position [0, 757]
click at [268, 16] on span "Back to Properties Info" at bounding box center [284, 16] width 88 height 11
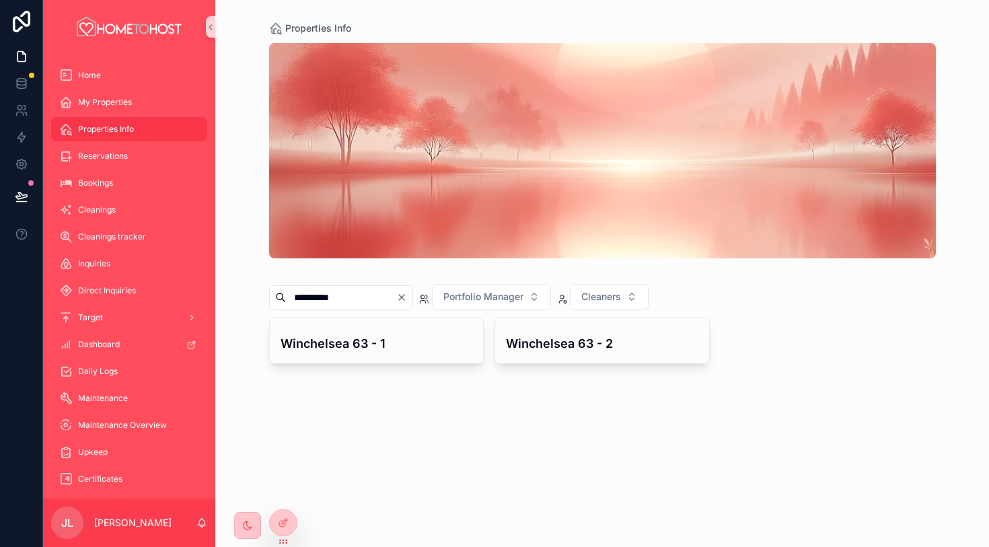
click at [405, 295] on icon "Clear" at bounding box center [401, 297] width 5 height 5
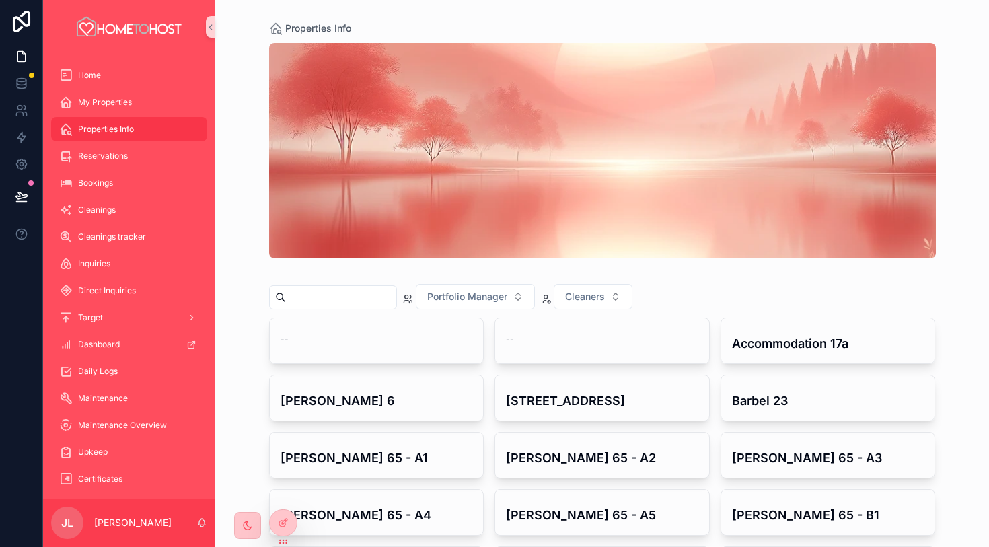
click at [377, 301] on input "scrollable content" at bounding box center [341, 297] width 110 height 19
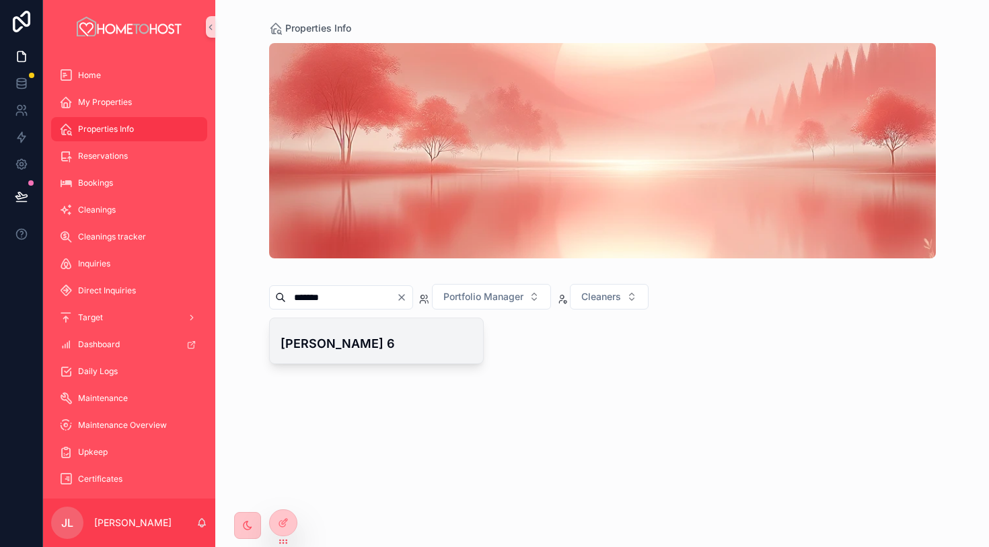
type input "*******"
click at [360, 350] on h4 "[PERSON_NAME] 6" at bounding box center [377, 344] width 193 height 18
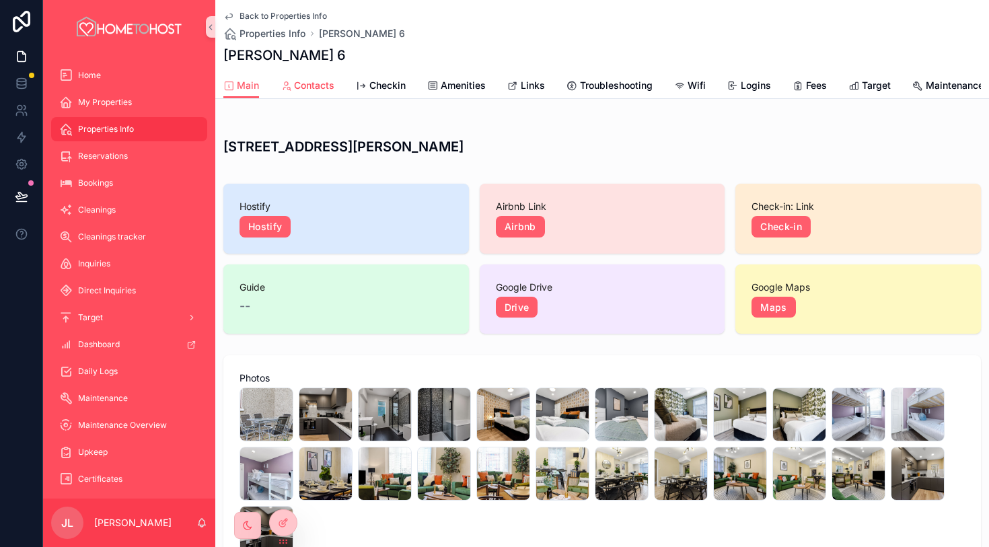
click at [328, 85] on span "Contacts" at bounding box center [314, 85] width 40 height 13
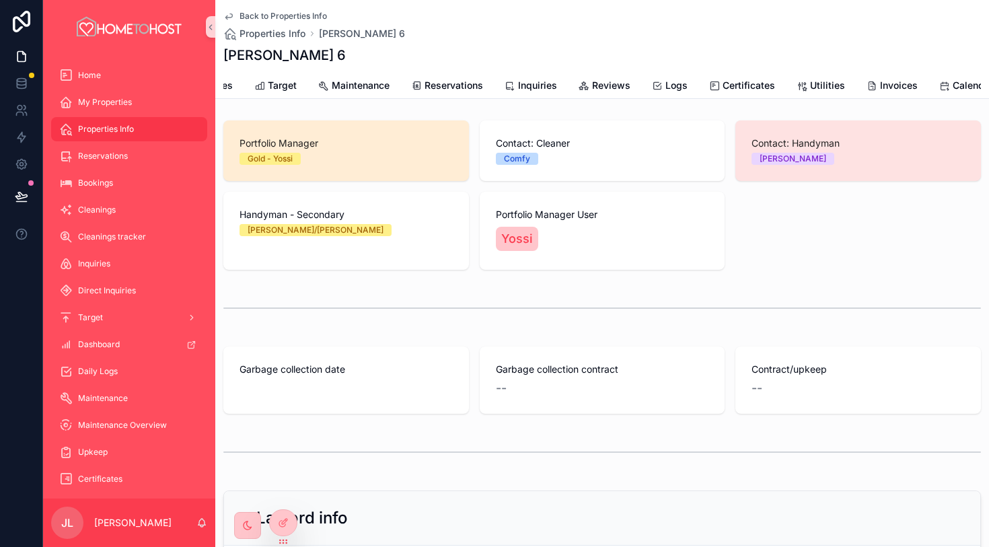
scroll to position [0, 604]
click at [947, 83] on span "Calendar" at bounding box center [964, 85] width 40 height 13
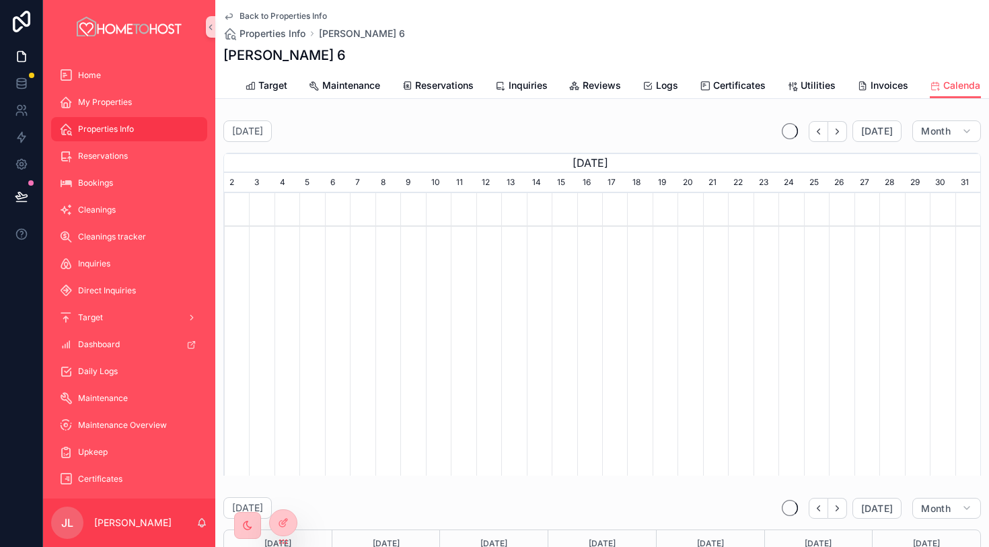
scroll to position [0, 757]
click at [453, 85] on span "Reservations" at bounding box center [444, 85] width 59 height 13
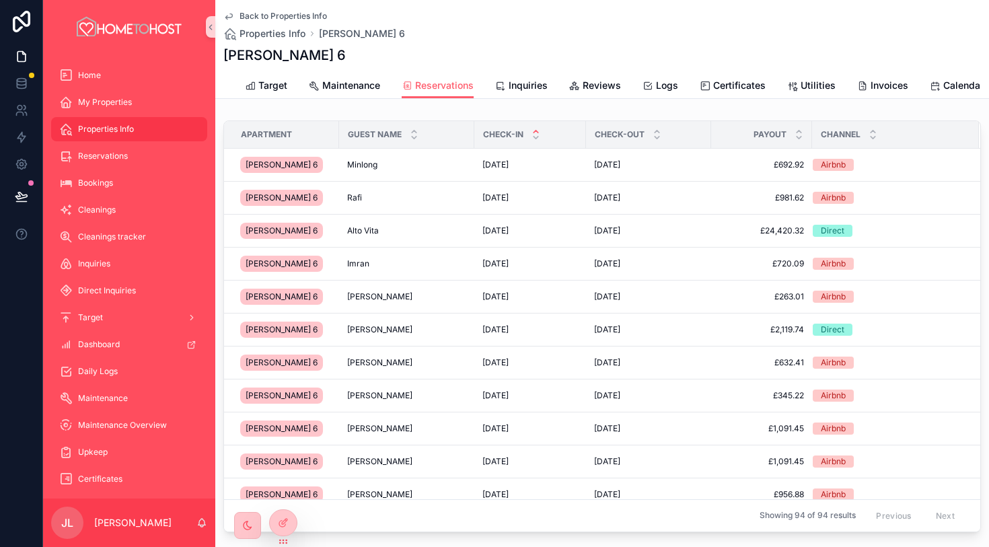
click at [534, 131] on icon "scrollable content" at bounding box center [536, 131] width 9 height 9
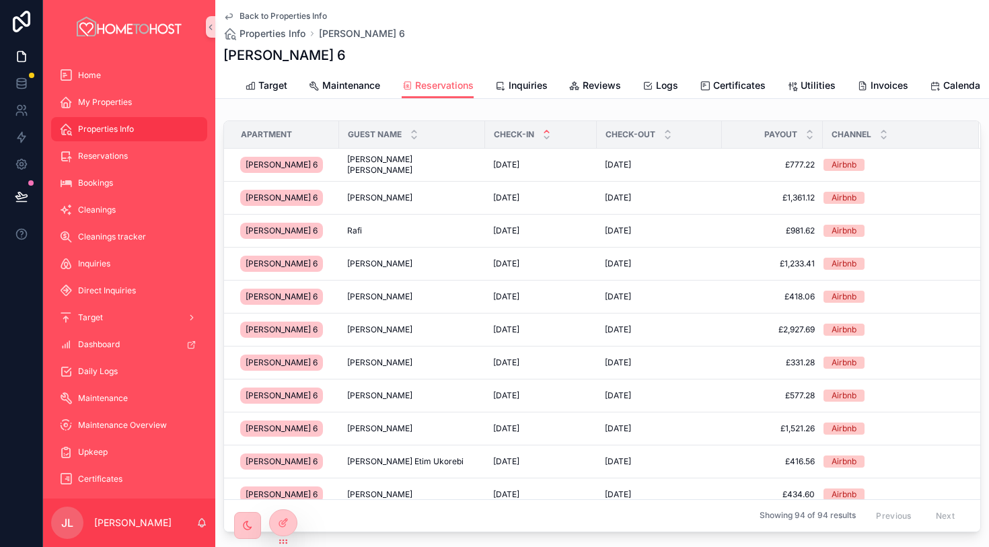
click at [545, 131] on icon "scrollable content" at bounding box center [547, 132] width 5 height 2
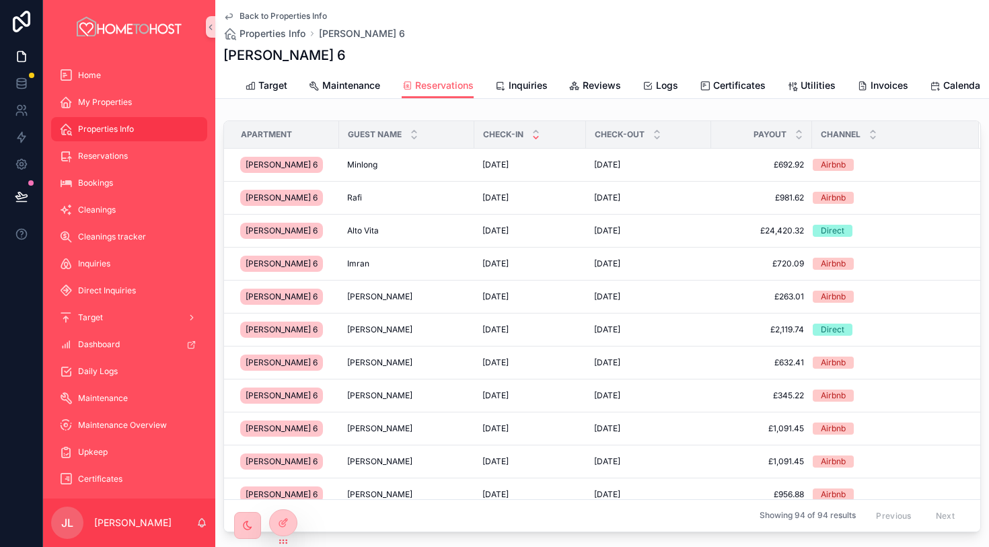
click at [536, 141] on icon "scrollable content" at bounding box center [536, 137] width 9 height 9
click at [281, 18] on span "Back to Properties Info" at bounding box center [284, 16] width 88 height 11
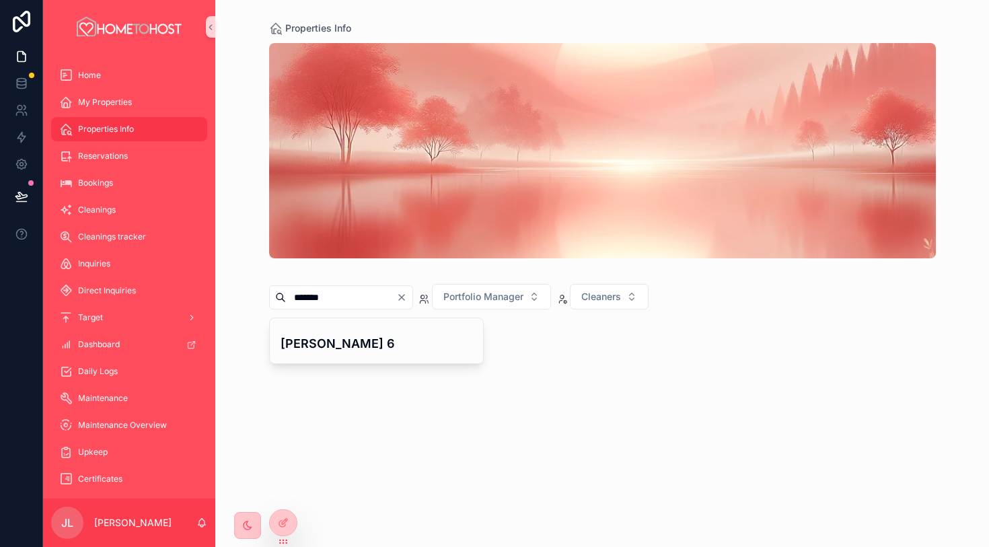
click at [407, 293] on icon "Clear" at bounding box center [401, 297] width 11 height 11
click at [381, 294] on input "scrollable content" at bounding box center [341, 297] width 110 height 19
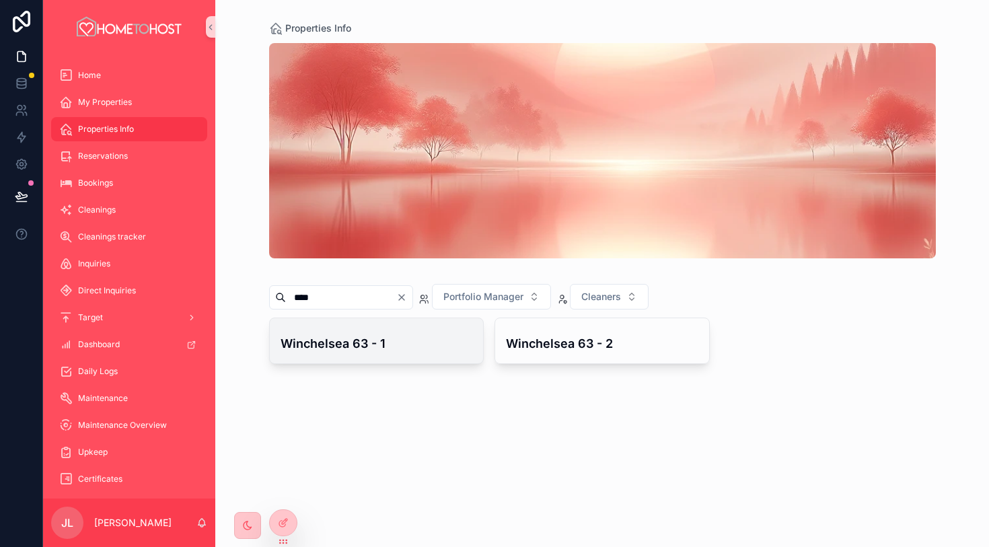
type input "****"
click at [374, 339] on h4 "Winchelsea 63 - 1" at bounding box center [377, 344] width 193 height 18
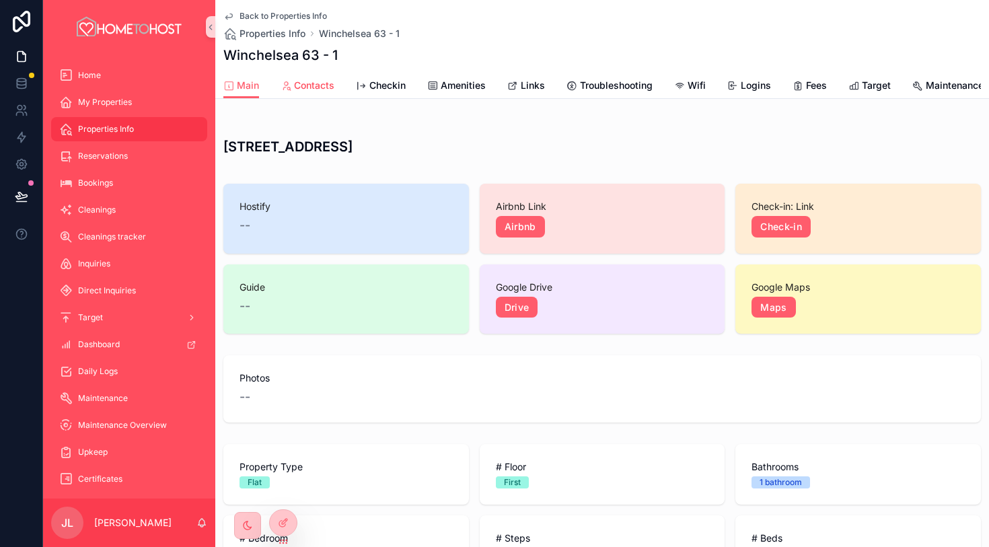
click at [321, 84] on span "Contacts" at bounding box center [314, 85] width 40 height 13
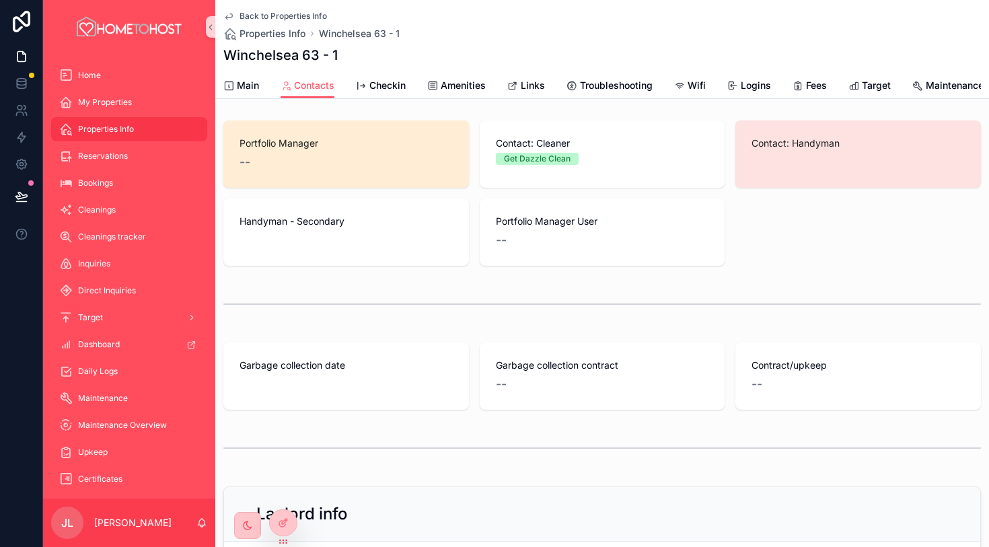
click at [701, 31] on div "Back to Properties Info Properties Info Winchelsea 63 - 1" at bounding box center [602, 26] width 758 height 30
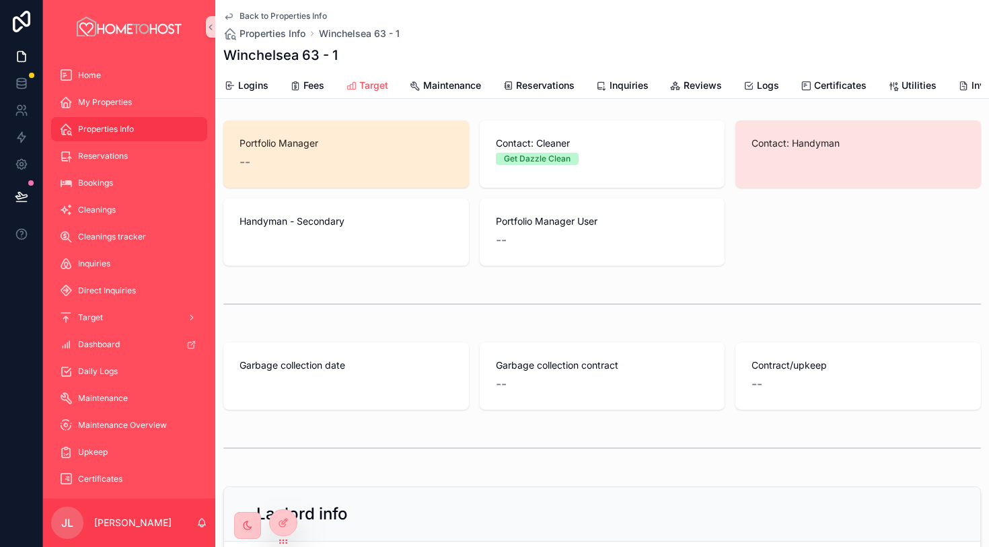
scroll to position [0, 604]
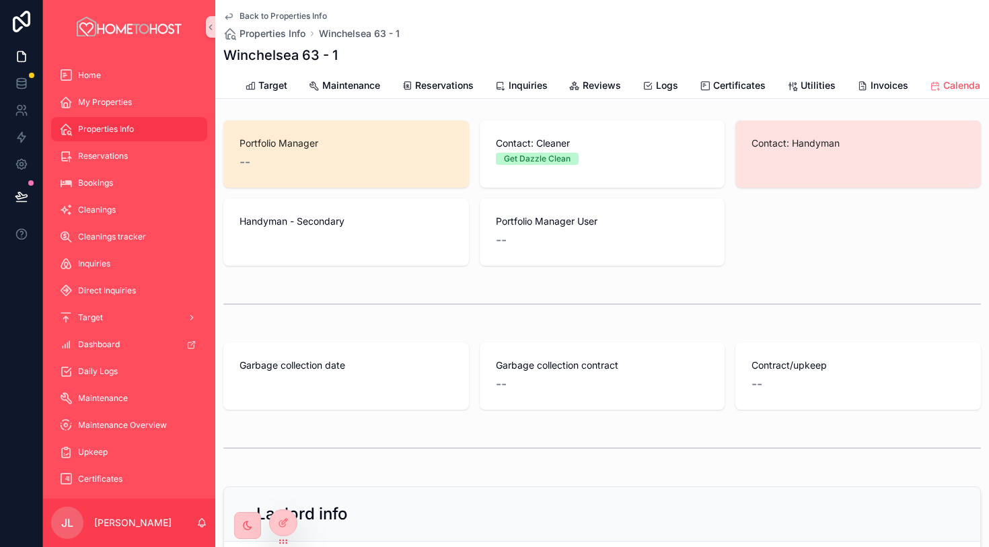
click at [969, 82] on span "Calendar" at bounding box center [964, 85] width 40 height 13
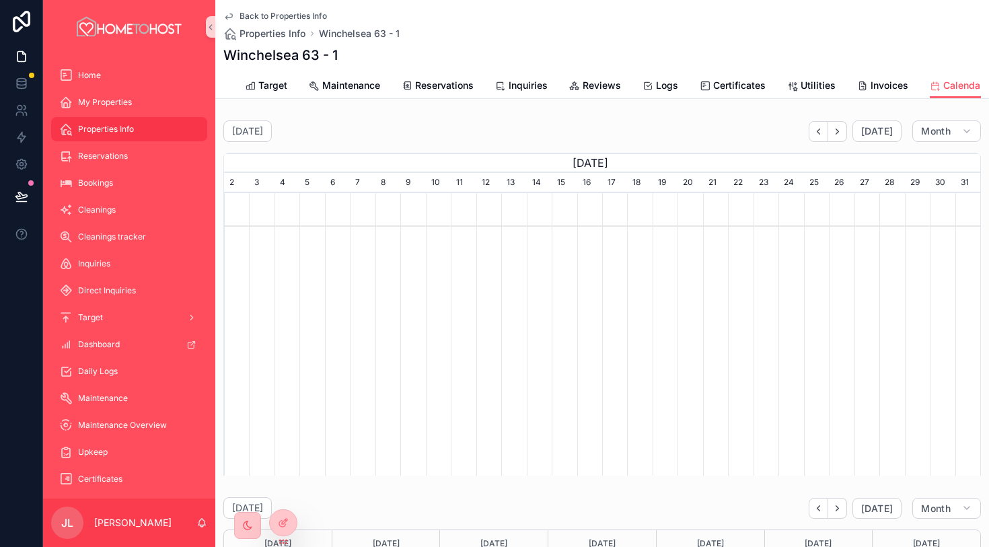
scroll to position [0, 757]
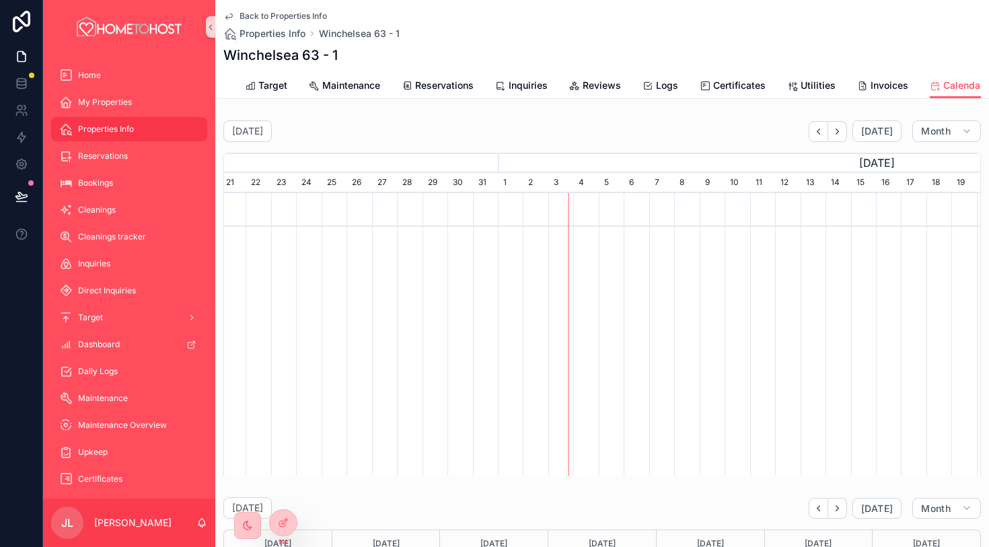
scroll to position [0, 757]
